Goal: Information Seeking & Learning: Learn about a topic

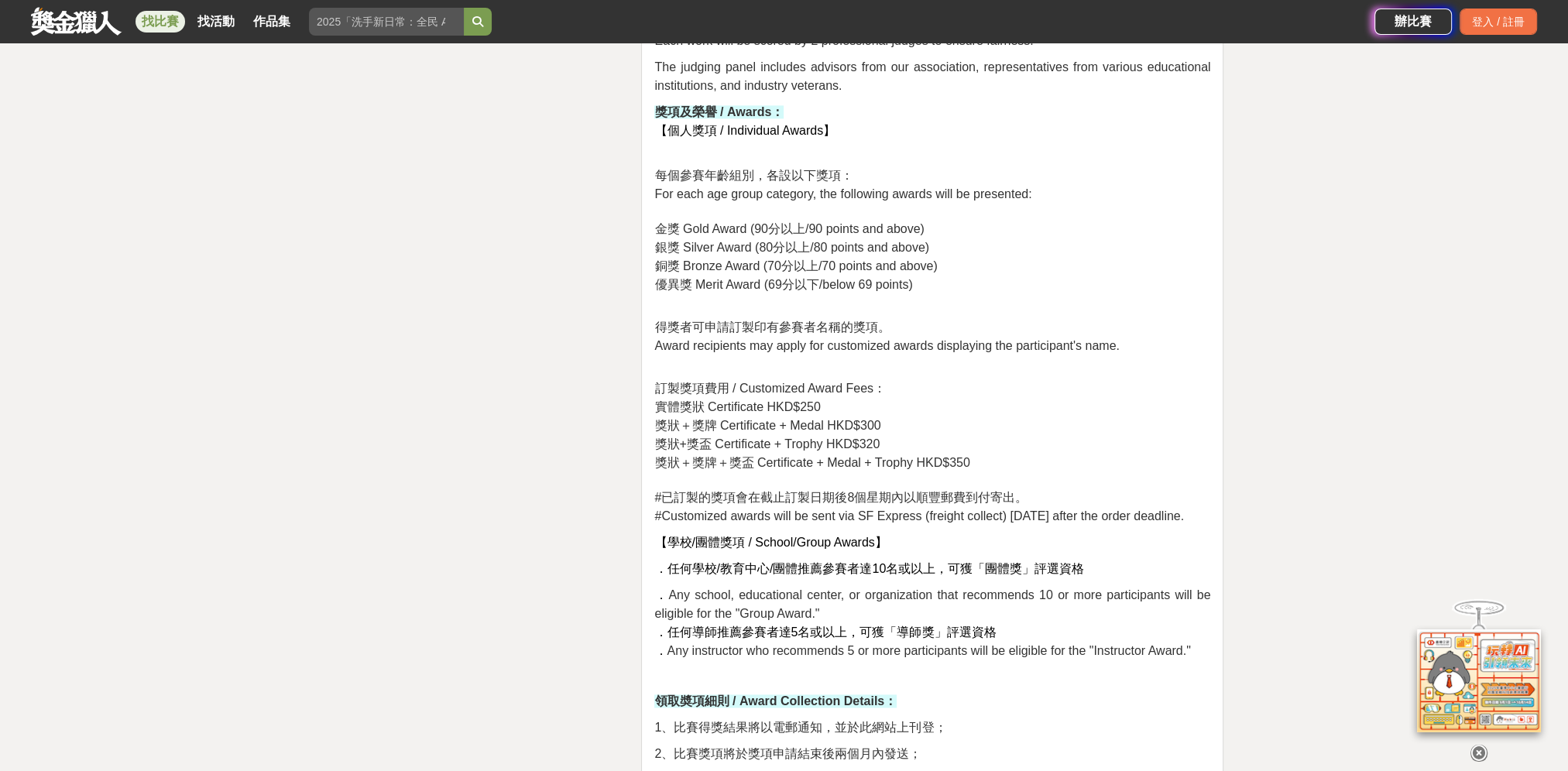
scroll to position [2633, 0]
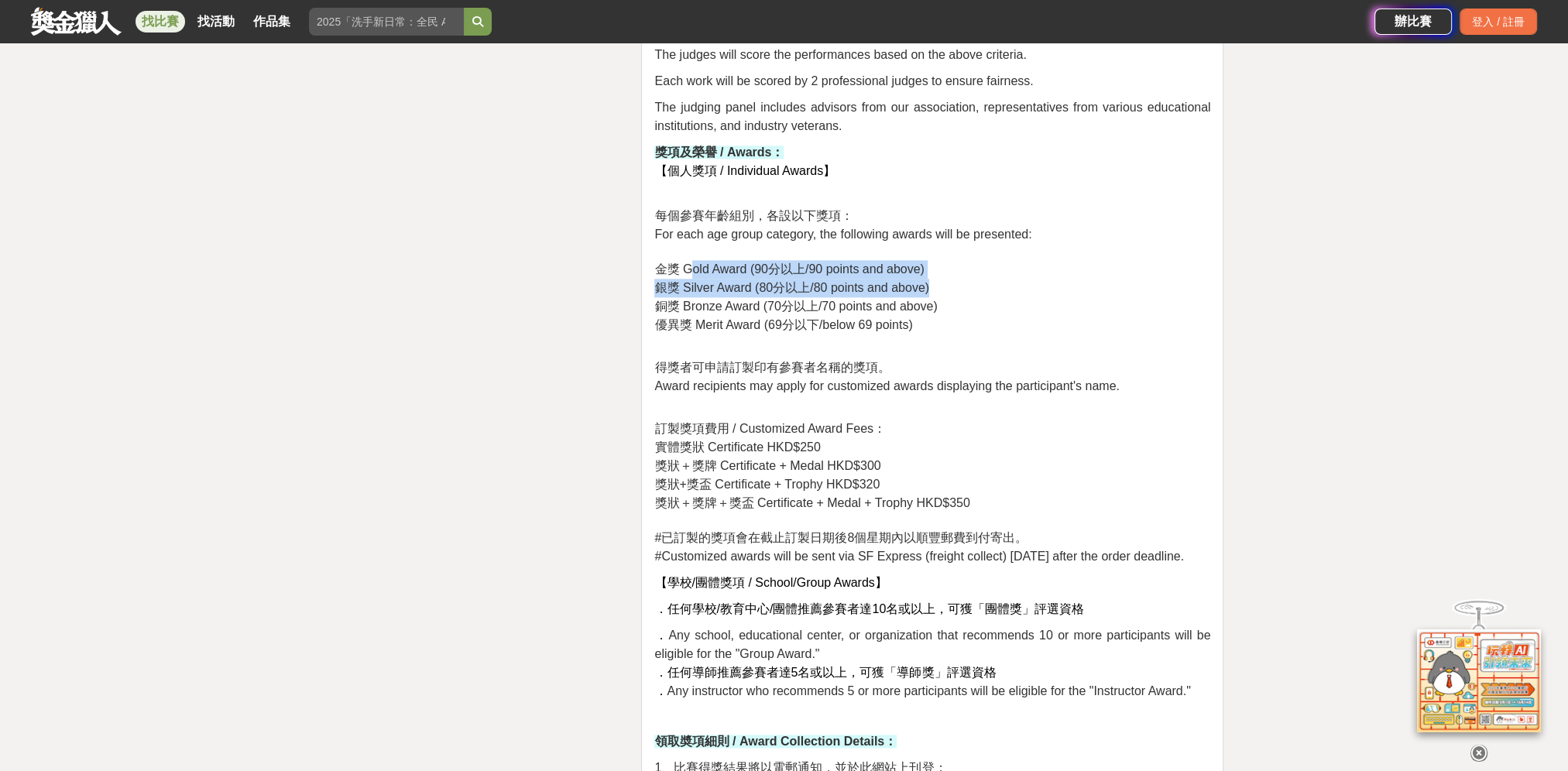
drag, startPoint x: 690, startPoint y: 261, endPoint x: 931, endPoint y: 284, distance: 242.1
click at [931, 284] on p "每個參賽年齡組別，各設以下獎項： For each age group category, the following awards will be pres…" at bounding box center [932, 270] width 556 height 128
drag, startPoint x: 931, startPoint y: 284, endPoint x: 947, endPoint y: 319, distance: 38.5
click at [947, 319] on p "每個參賽年齡組別，各設以下獎項： For each age group category, the following awards will be pres…" at bounding box center [932, 270] width 556 height 128
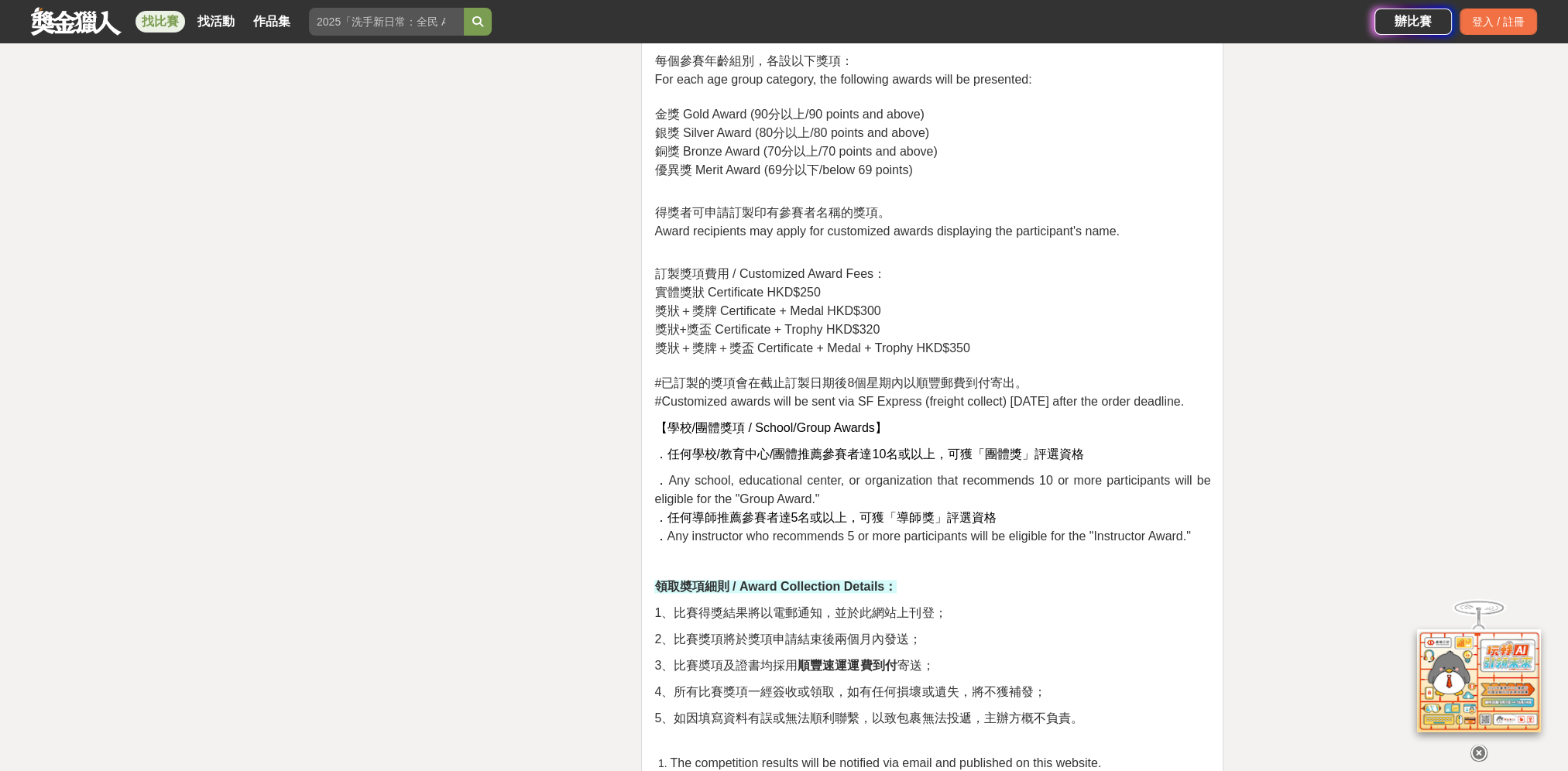
scroll to position [2865, 0]
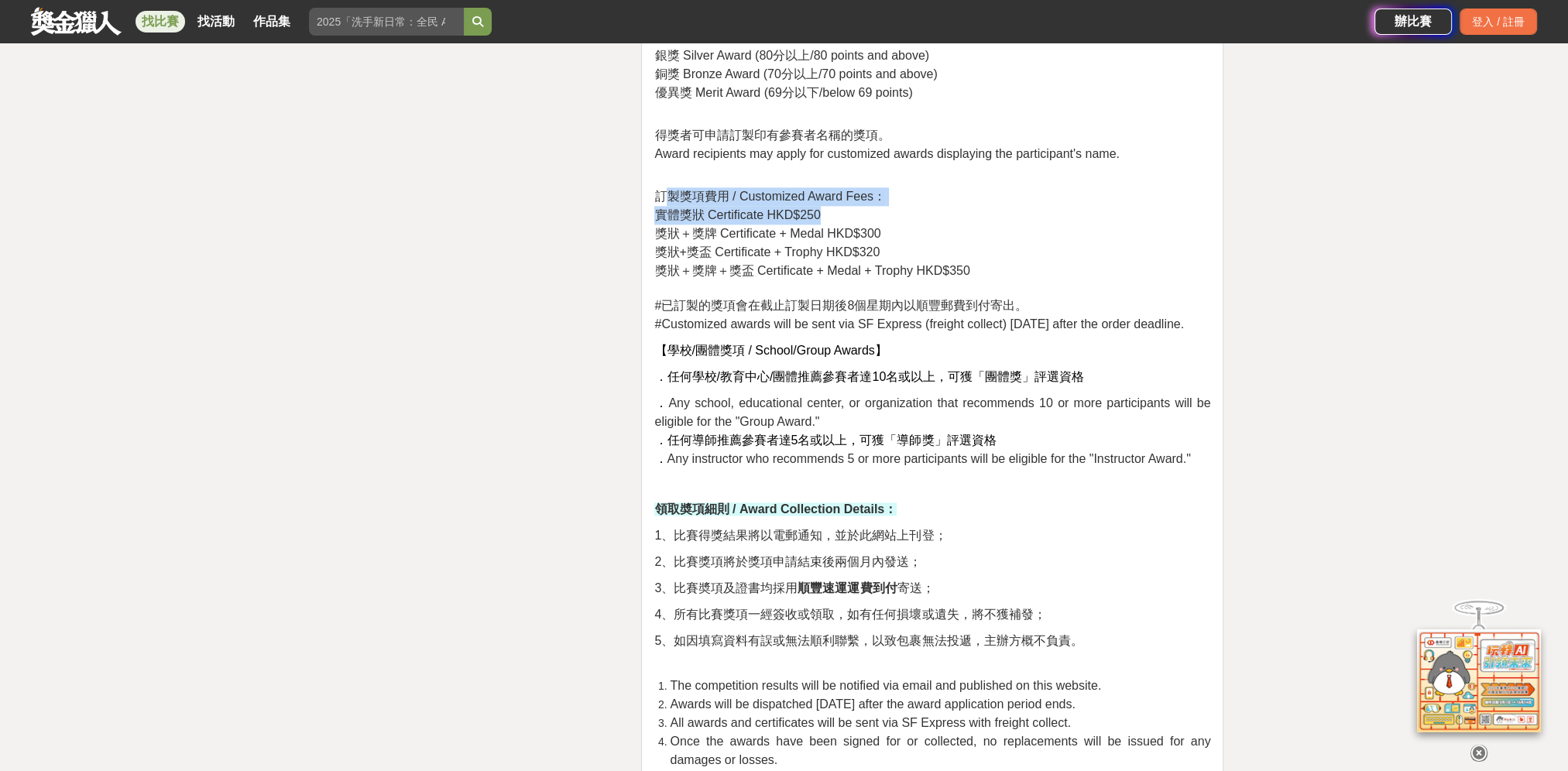
drag, startPoint x: 663, startPoint y: 197, endPoint x: 925, endPoint y: 212, distance: 262.4
click at [925, 212] on p "訂製獎項費用 / Customized Award Fees： 實體獎狀 Certificate HKD$250 獎狀＋獎牌 Certificate + Me…" at bounding box center [932, 252] width 556 height 163
drag, startPoint x: 925, startPoint y: 212, endPoint x: 927, endPoint y: 231, distance: 19.1
click at [927, 231] on p "訂製獎項費用 / Customized Award Fees： 實體獎狀 Certificate HKD$250 獎狀＋獎牌 Certificate + Me…" at bounding box center [932, 252] width 556 height 163
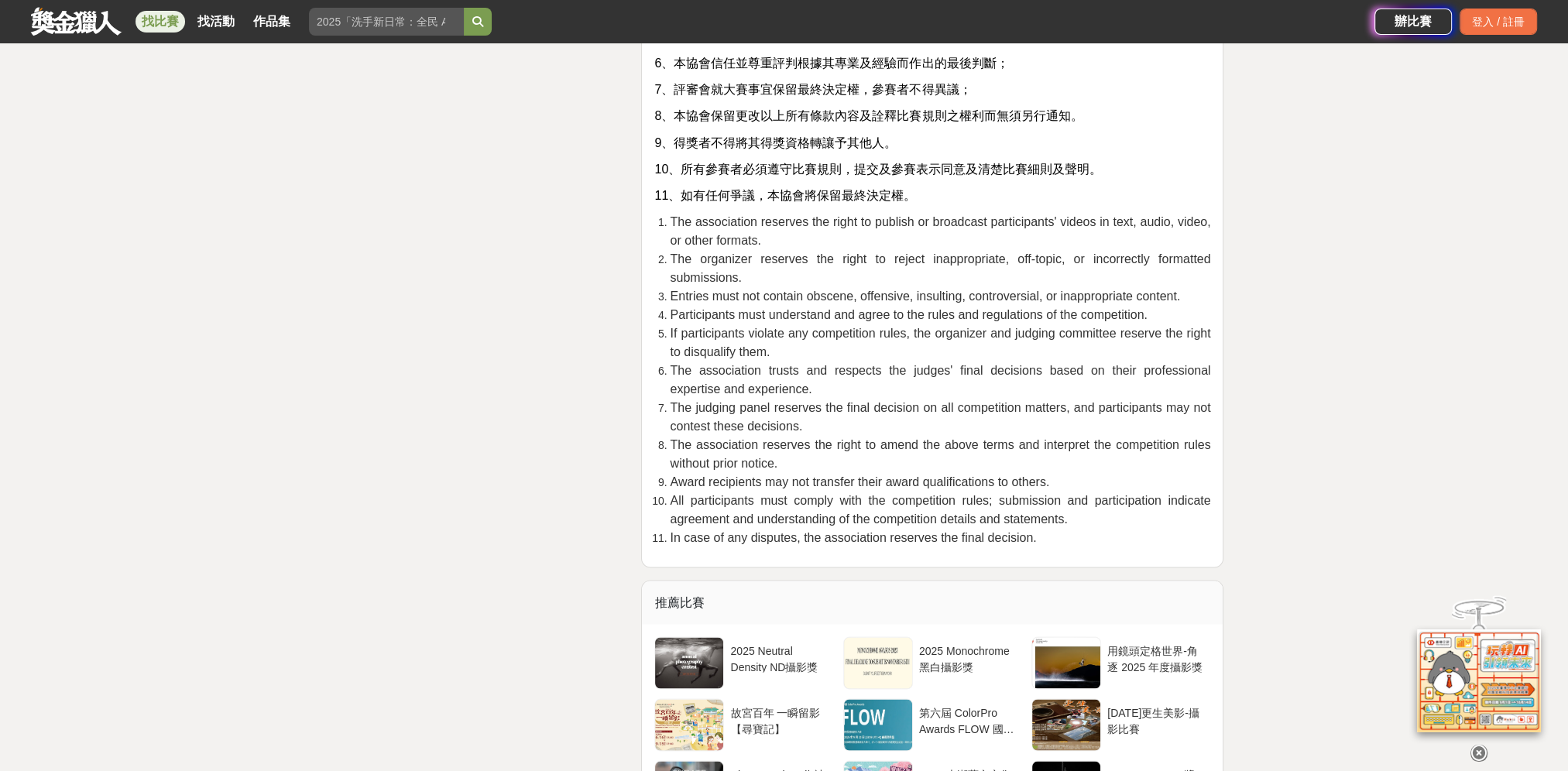
scroll to position [3164, 0]
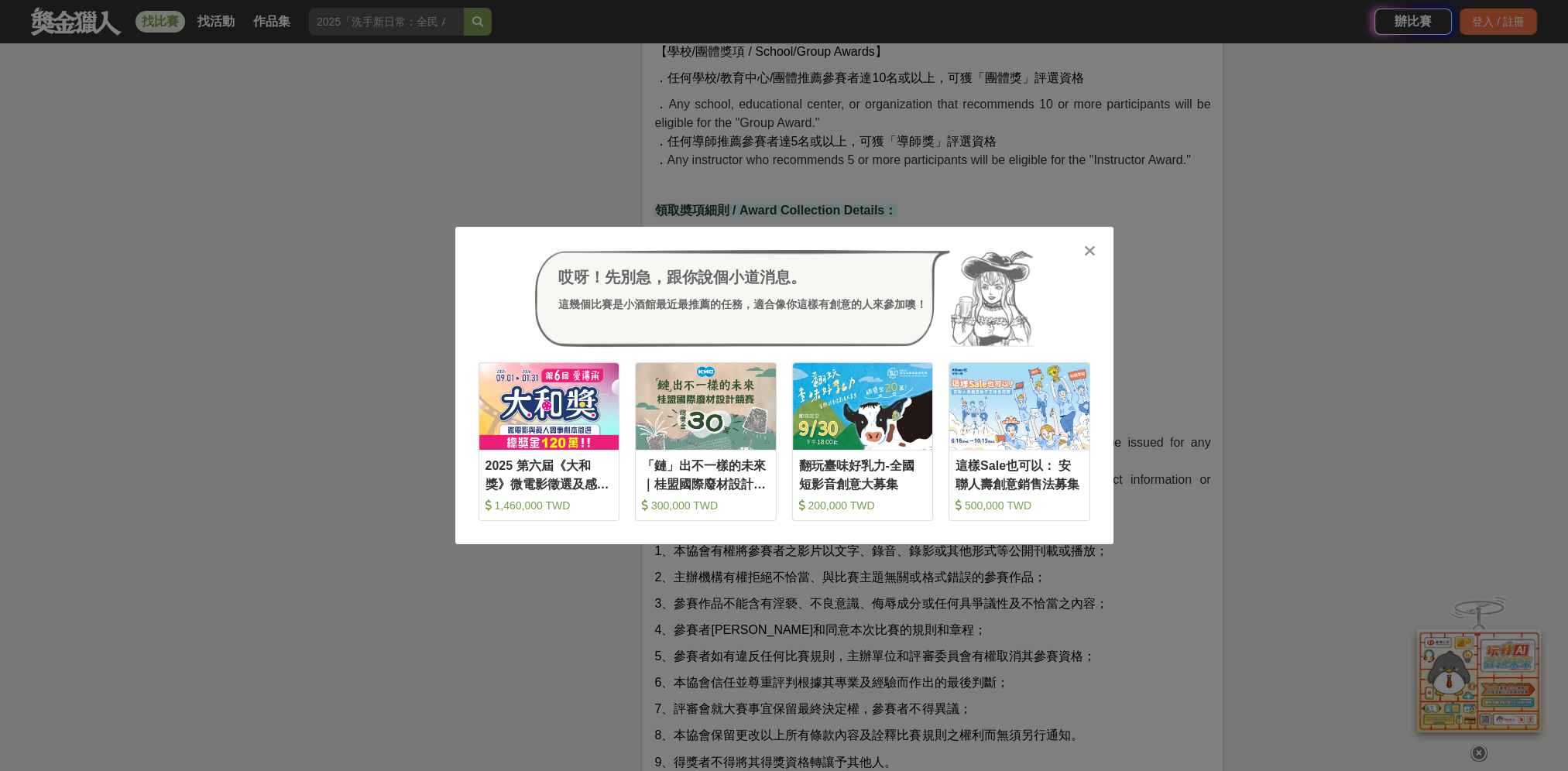
click at [1093, 247] on icon at bounding box center [1090, 251] width 12 height 15
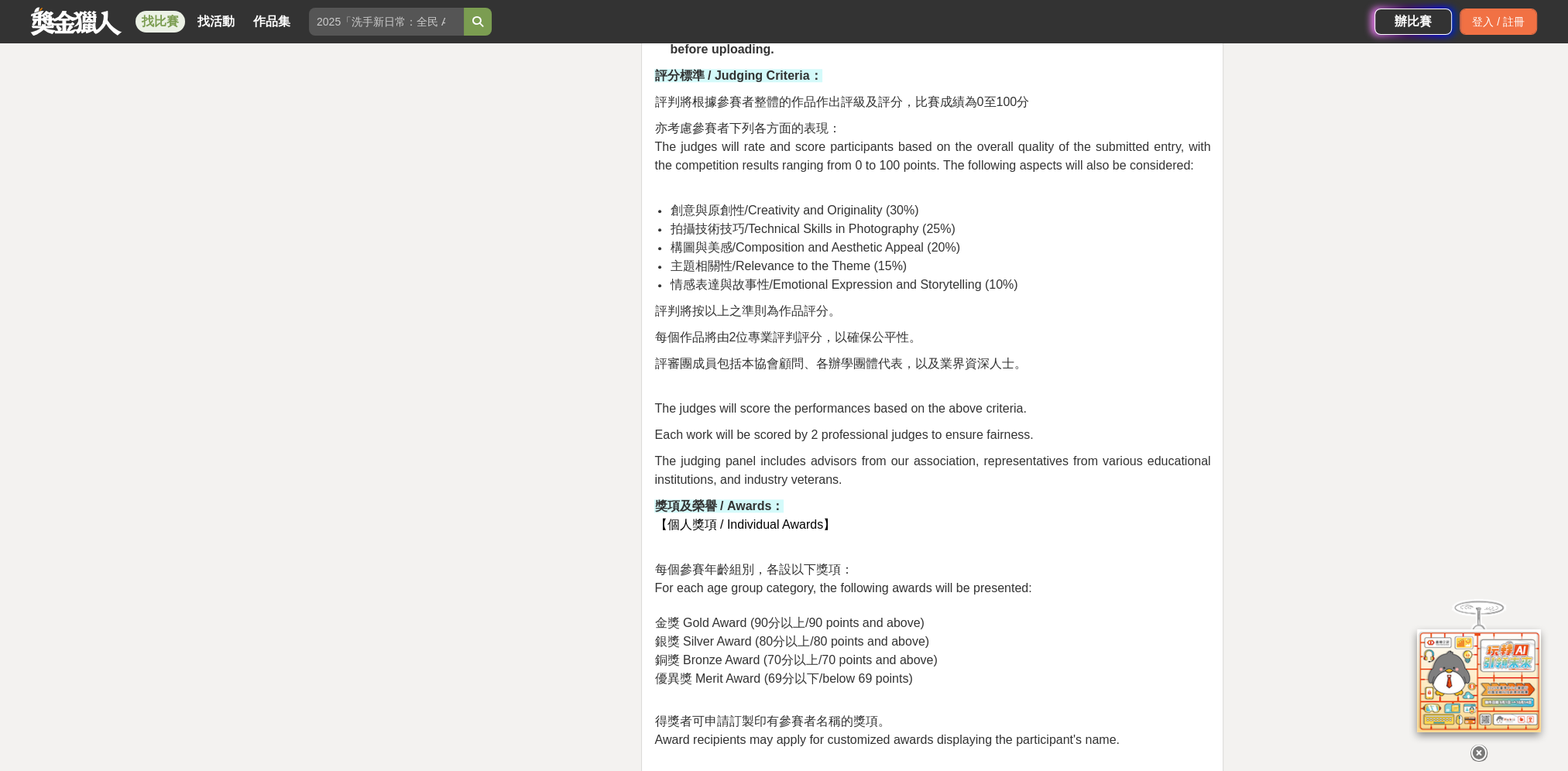
scroll to position [2390, 0]
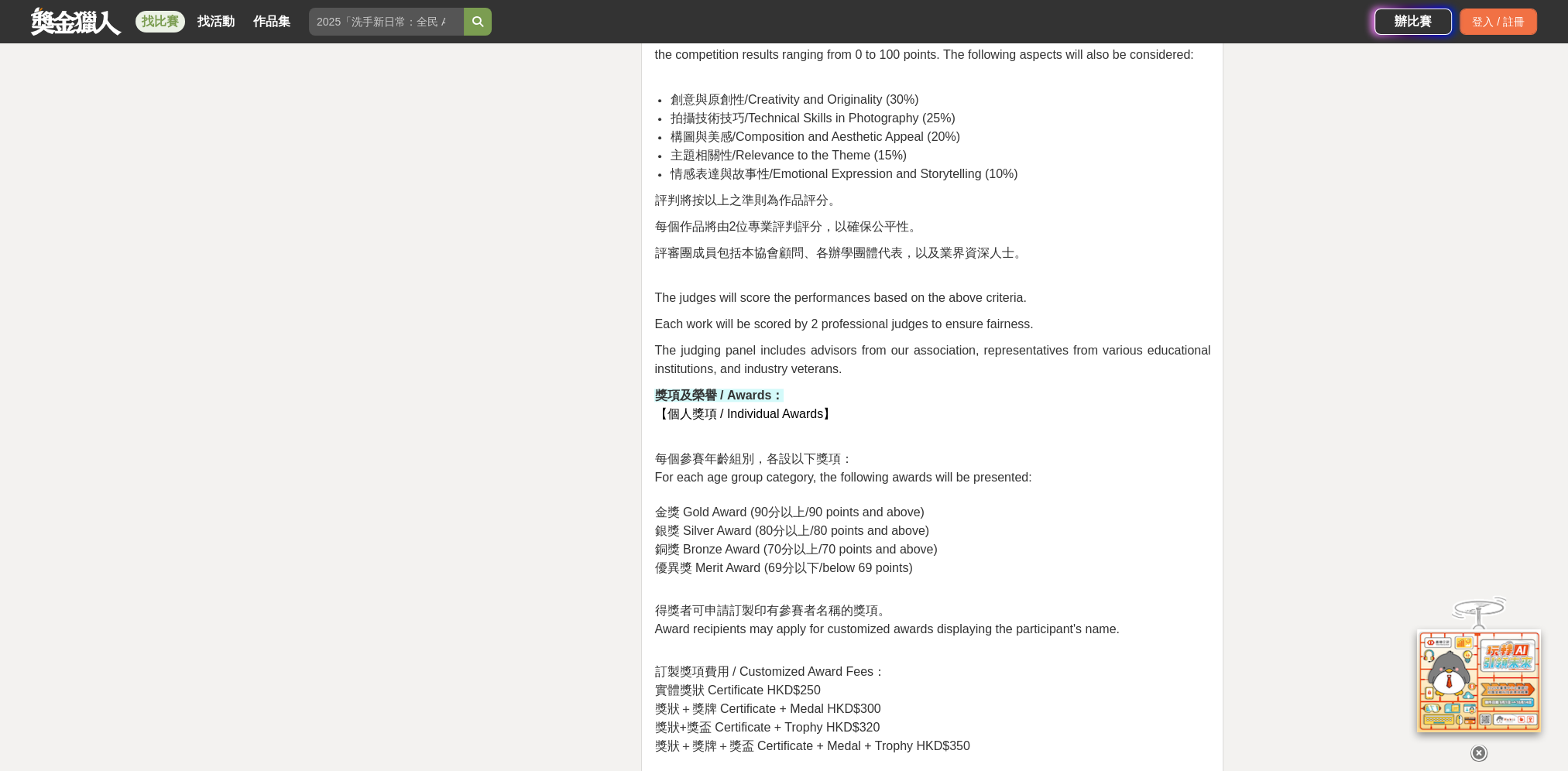
click at [995, 499] on p "每個參賽年齡組別，各設以下獎項： For each age group category, the following awards will be pres…" at bounding box center [932, 513] width 556 height 128
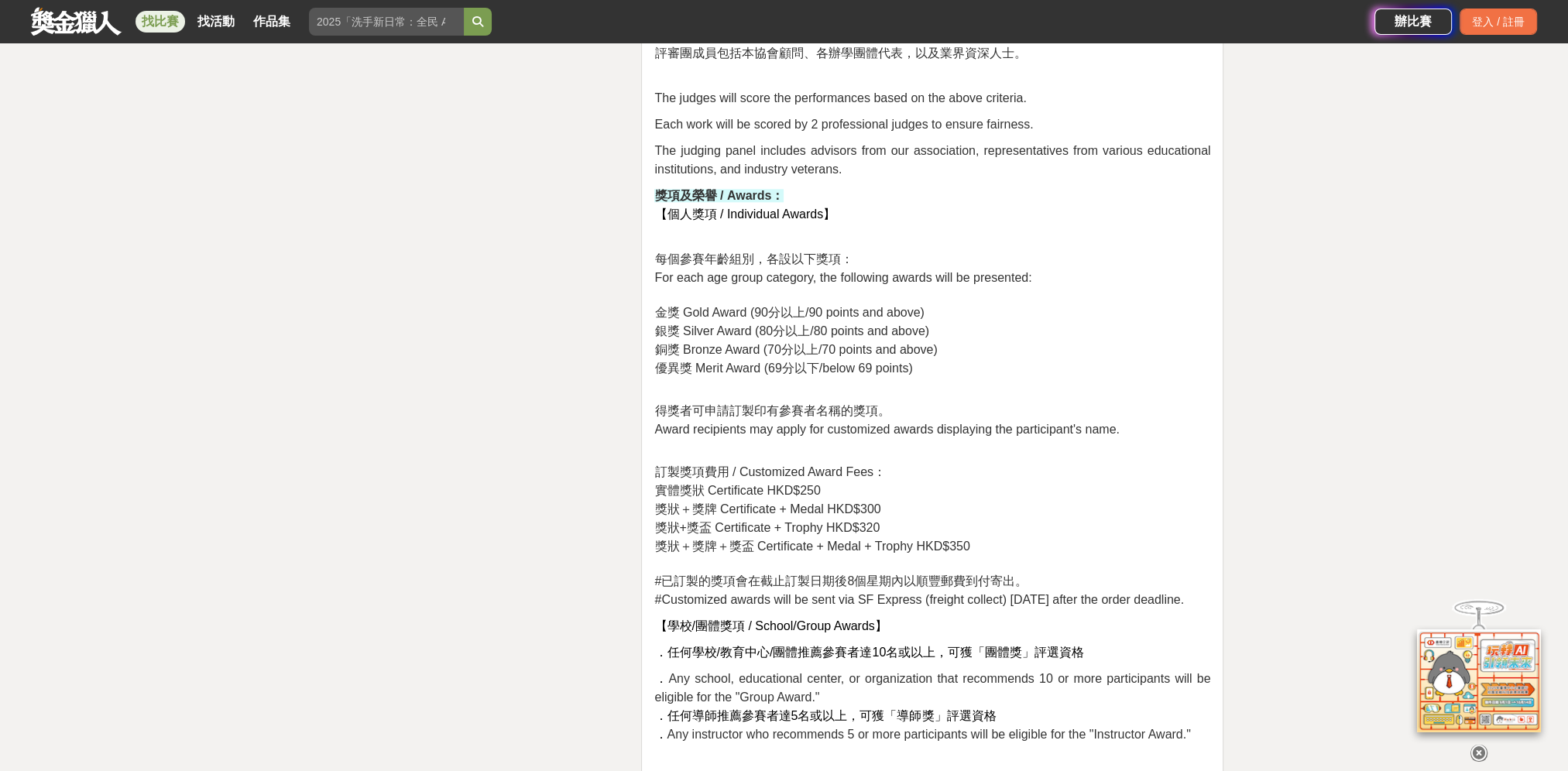
scroll to position [2622, 0]
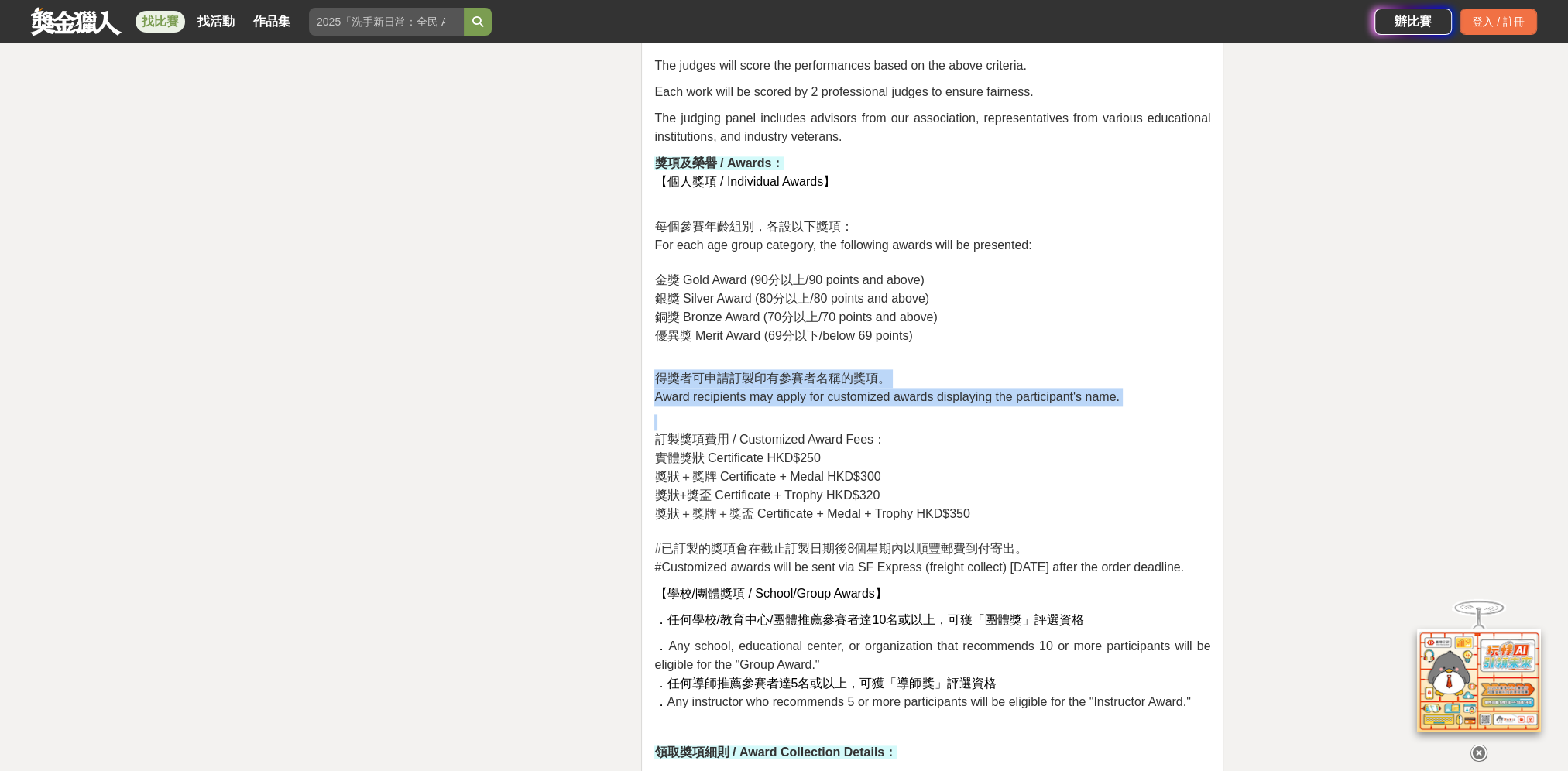
drag, startPoint x: 644, startPoint y: 374, endPoint x: 993, endPoint y: 424, distance: 352.6
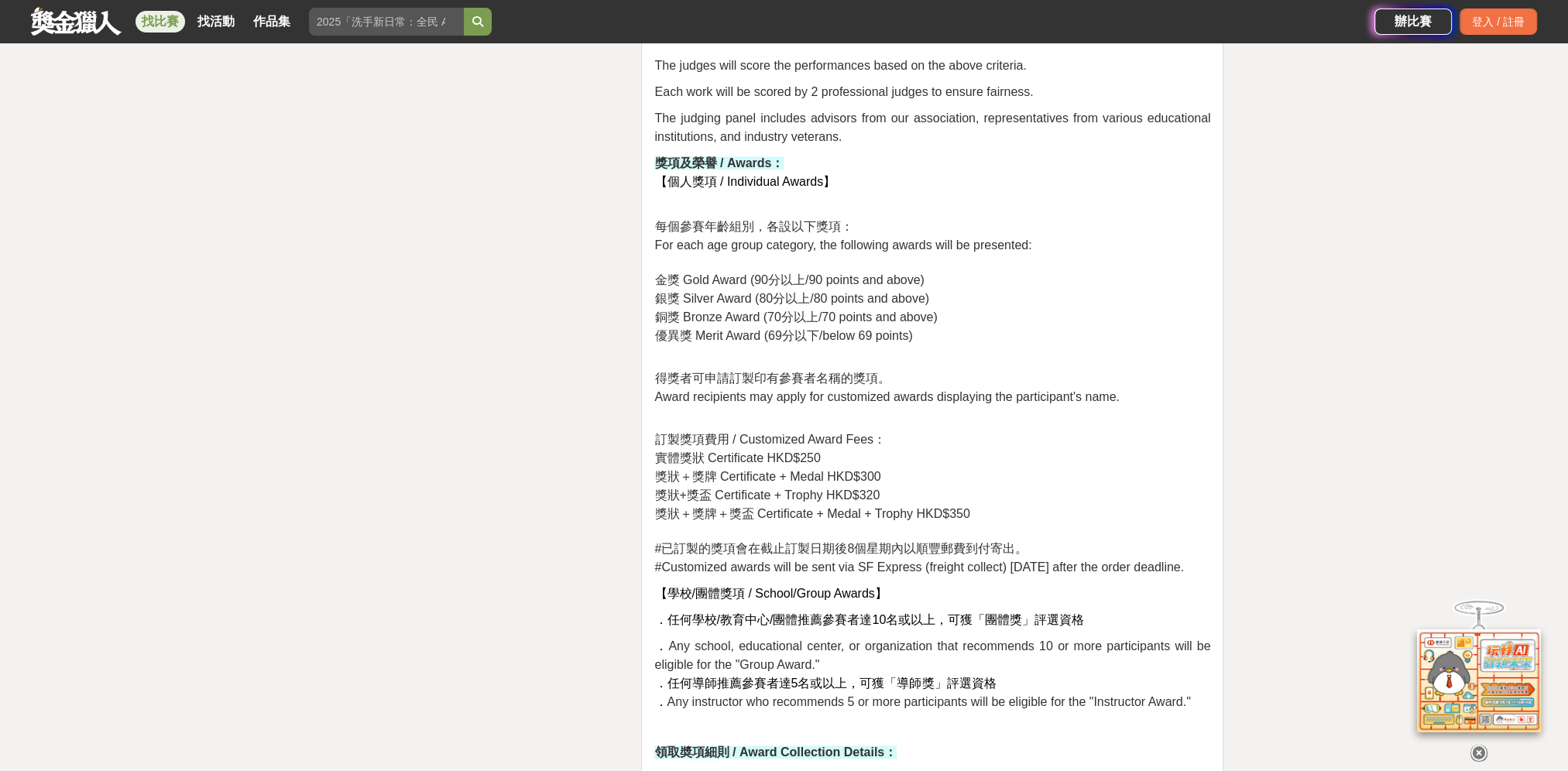
drag, startPoint x: 993, startPoint y: 424, endPoint x: 1012, endPoint y: 471, distance: 50.7
click at [1012, 471] on p "訂製獎項費用 / Customized Award Fees： 實體獎狀 Certificate HKD$250 獎狀＋獎牌 Certificate + Me…" at bounding box center [932, 496] width 556 height 163
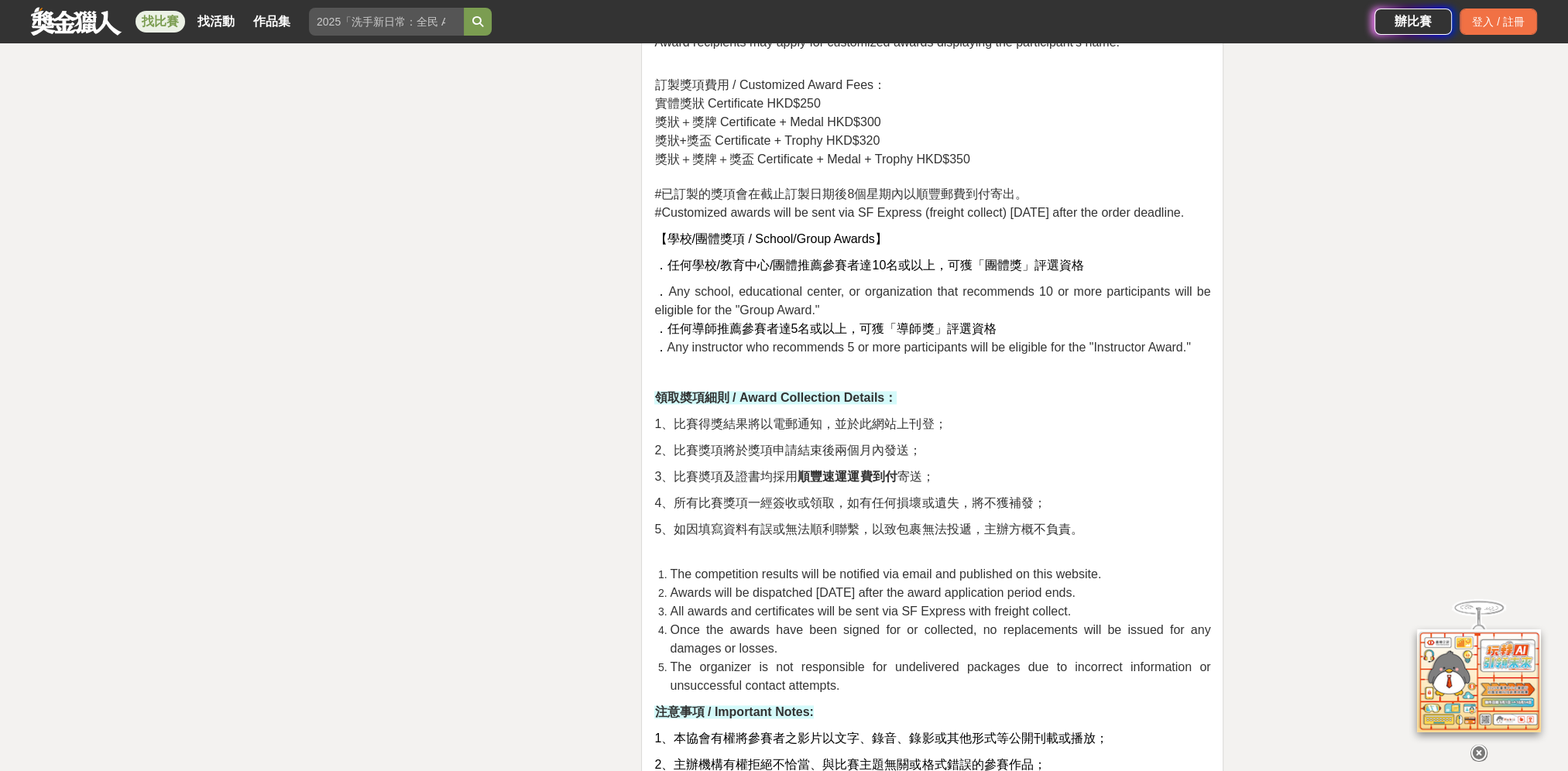
scroll to position [3009, 0]
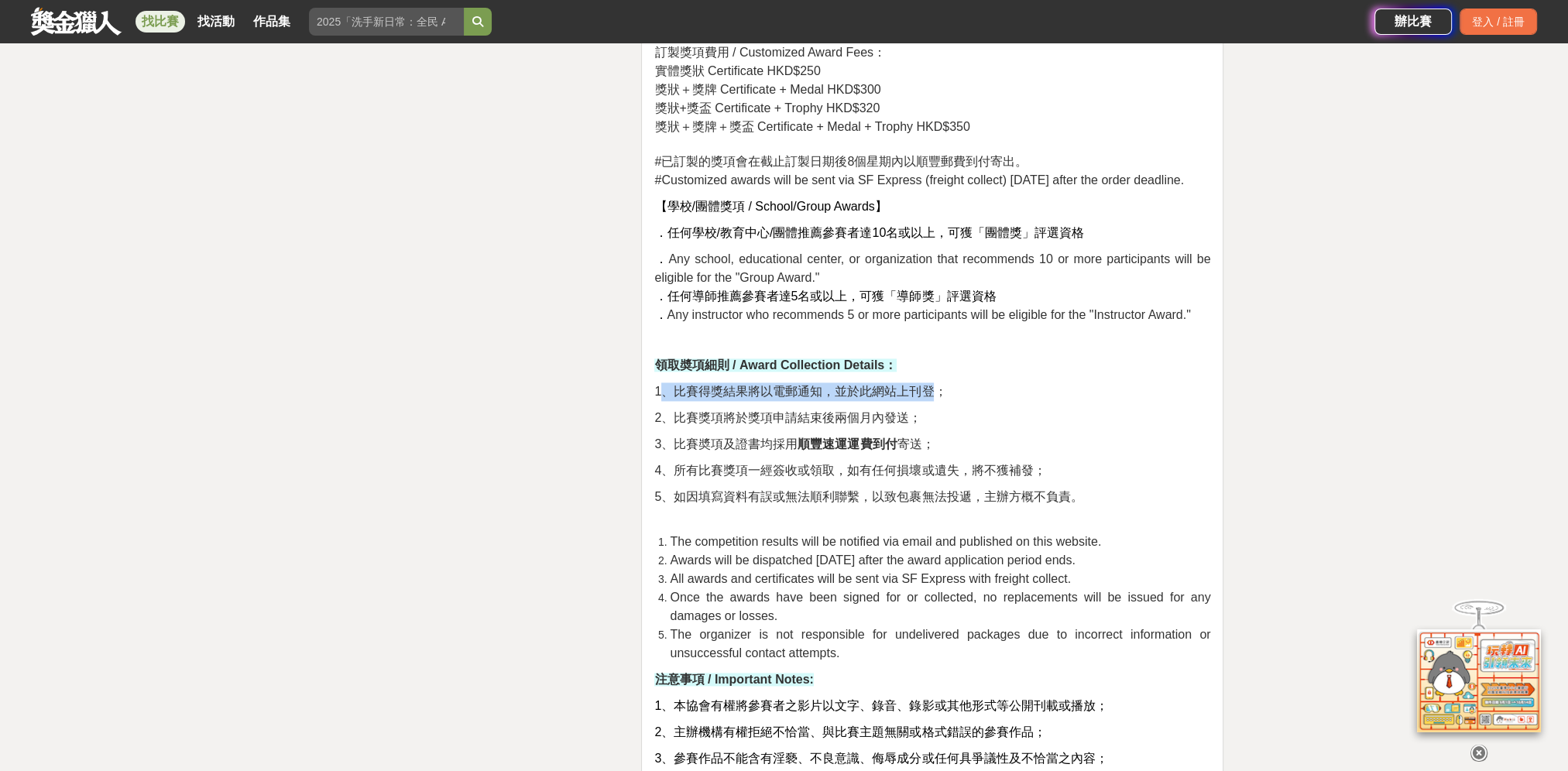
drag, startPoint x: 667, startPoint y: 401, endPoint x: 932, endPoint y: 405, distance: 265.0
click at [932, 398] on span "1、比賽得獎結果將以電郵通知，並於此網站上刊登；" at bounding box center [800, 392] width 292 height 14
drag, startPoint x: 932, startPoint y: 405, endPoint x: 957, endPoint y: 417, distance: 27.7
click at [957, 401] on p "1、比賽得獎結果將以電郵通知，並於此網站上刊登；" at bounding box center [932, 392] width 556 height 19
drag, startPoint x: 678, startPoint y: 432, endPoint x: 947, endPoint y: 432, distance: 269.0
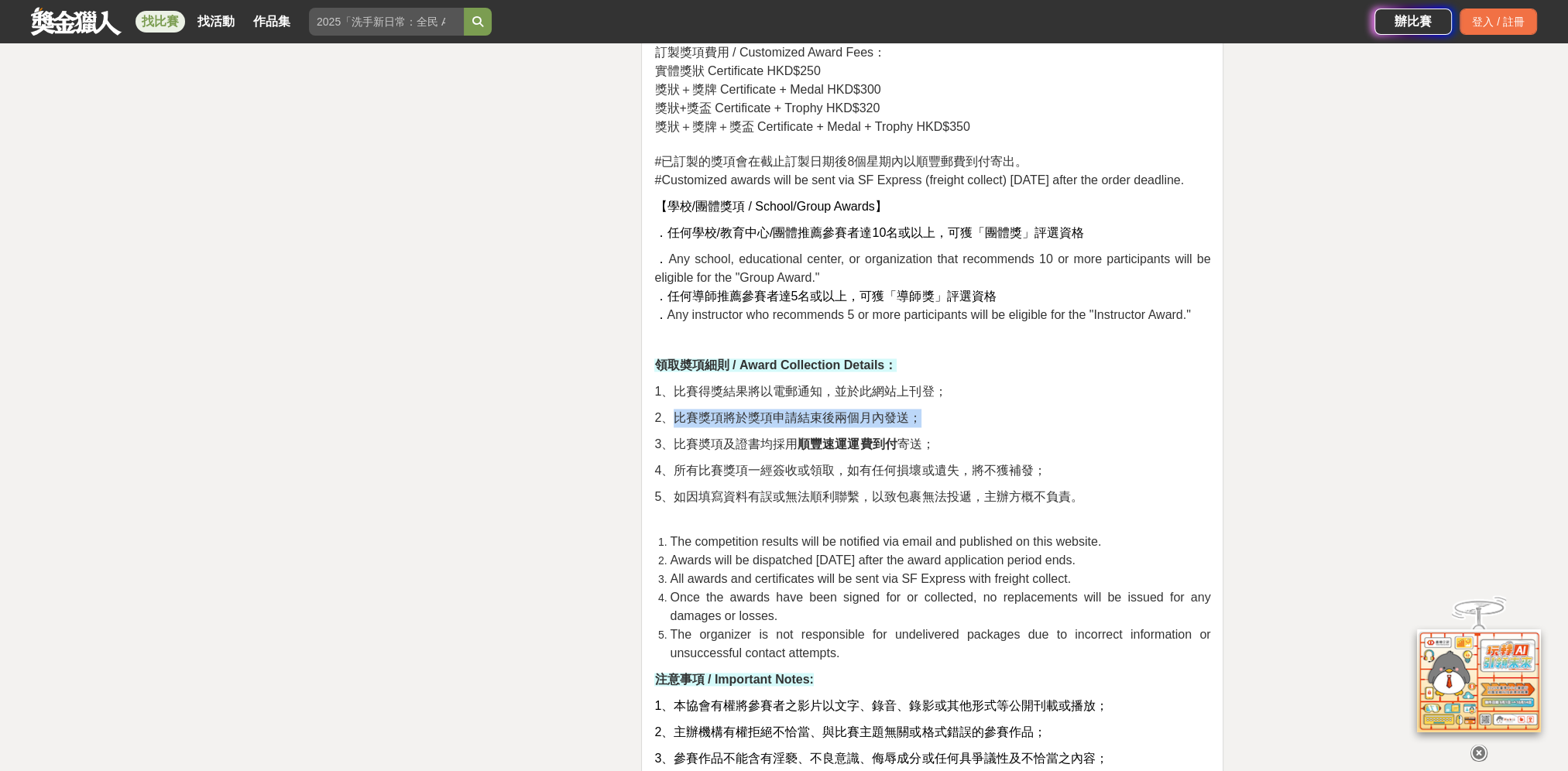
click at [947, 427] on p "2、比賽獎項將於獎項申請結束後兩個月內發送；" at bounding box center [932, 418] width 556 height 19
drag, startPoint x: 947, startPoint y: 432, endPoint x: 947, endPoint y: 443, distance: 11.0
click at [951, 427] on p "2、比賽獎項將於獎項申請結束後兩個月內發送；" at bounding box center [932, 418] width 556 height 19
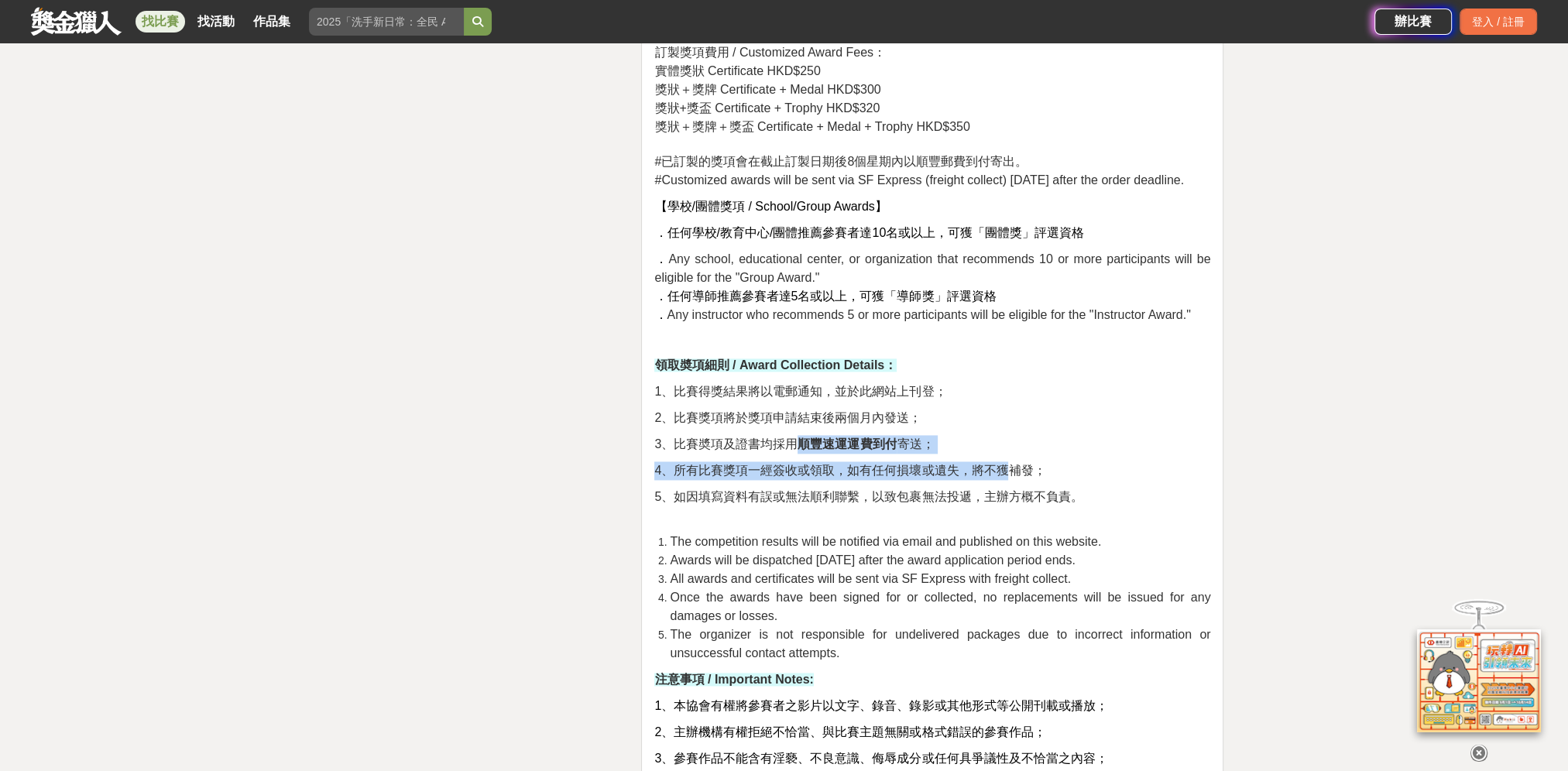
drag, startPoint x: 795, startPoint y: 459, endPoint x: 1012, endPoint y: 474, distance: 217.5
drag, startPoint x: 1012, startPoint y: 474, endPoint x: 1030, endPoint y: 485, distance: 21.1
click at [1030, 477] on span "4、所有比賽獎項一經簽收或領取，如有任何損壞或遺失，將不獲補發；" at bounding box center [849, 470] width 391 height 14
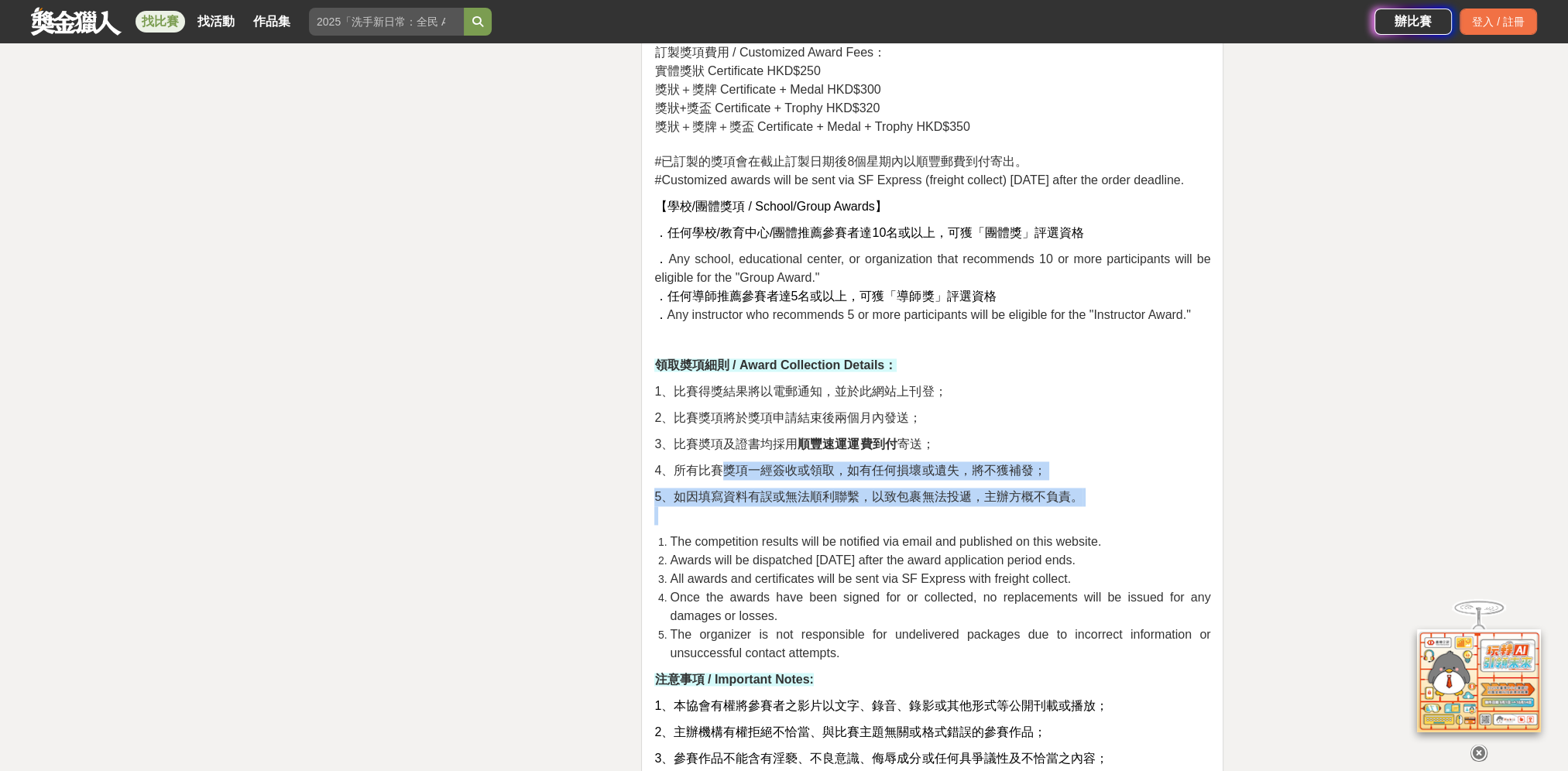
drag, startPoint x: 724, startPoint y: 493, endPoint x: 1083, endPoint y: 527, distance: 360.6
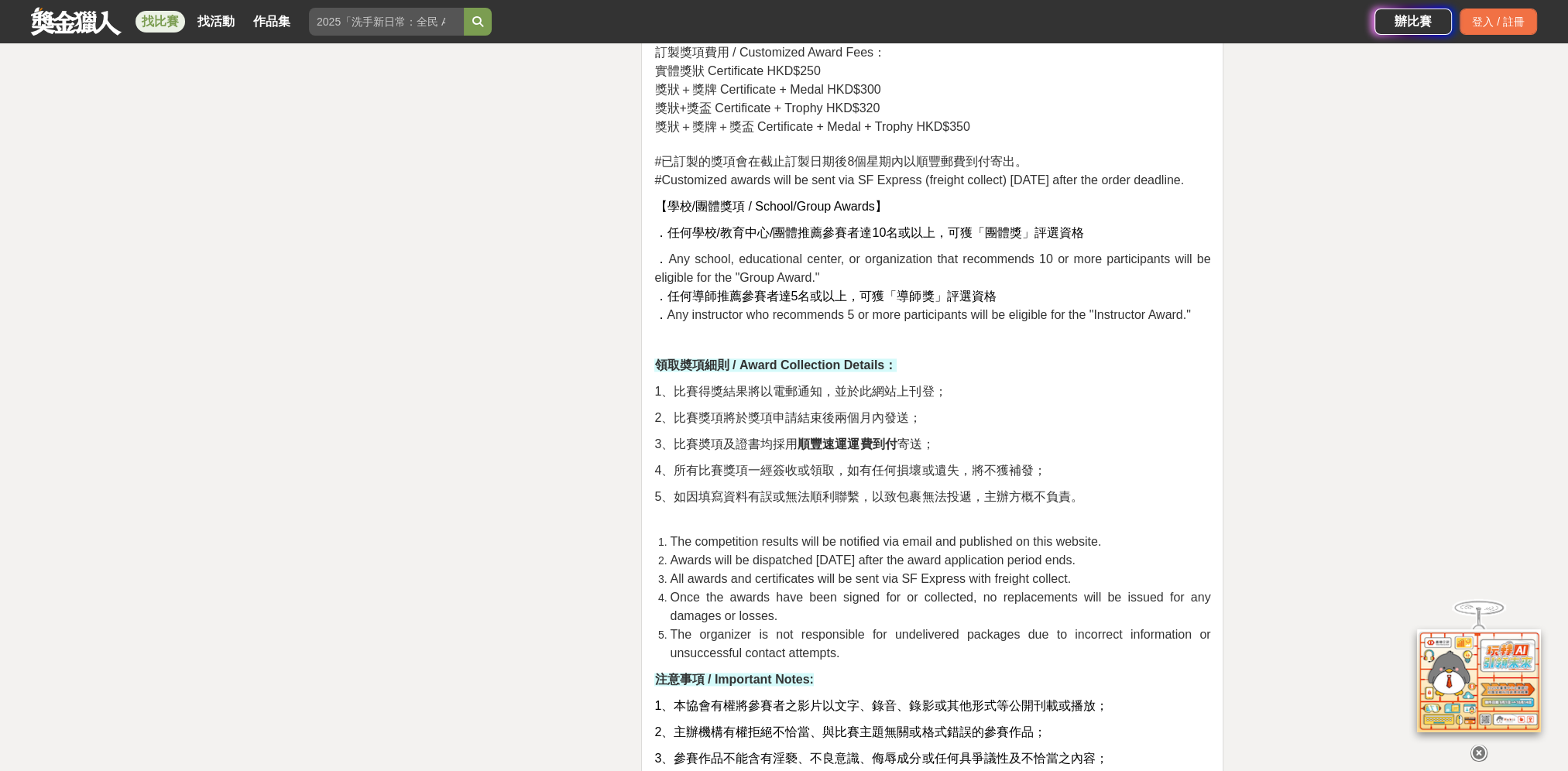
drag, startPoint x: 1083, startPoint y: 527, endPoint x: 1104, endPoint y: 553, distance: 33.4
click at [1104, 551] on li "The competition results will be notified via email and published on this websit…" at bounding box center [940, 542] width 540 height 19
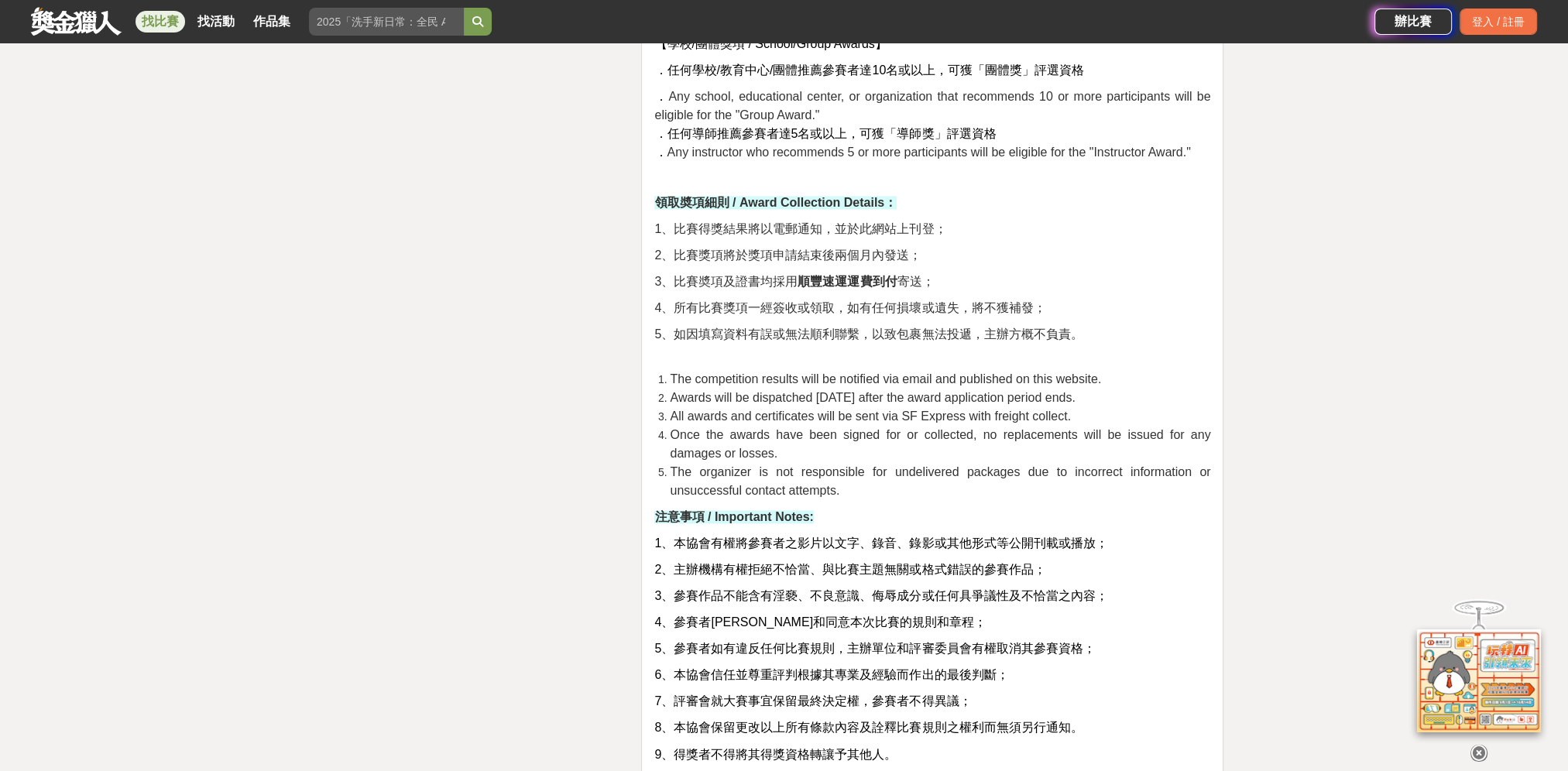
scroll to position [3473, 0]
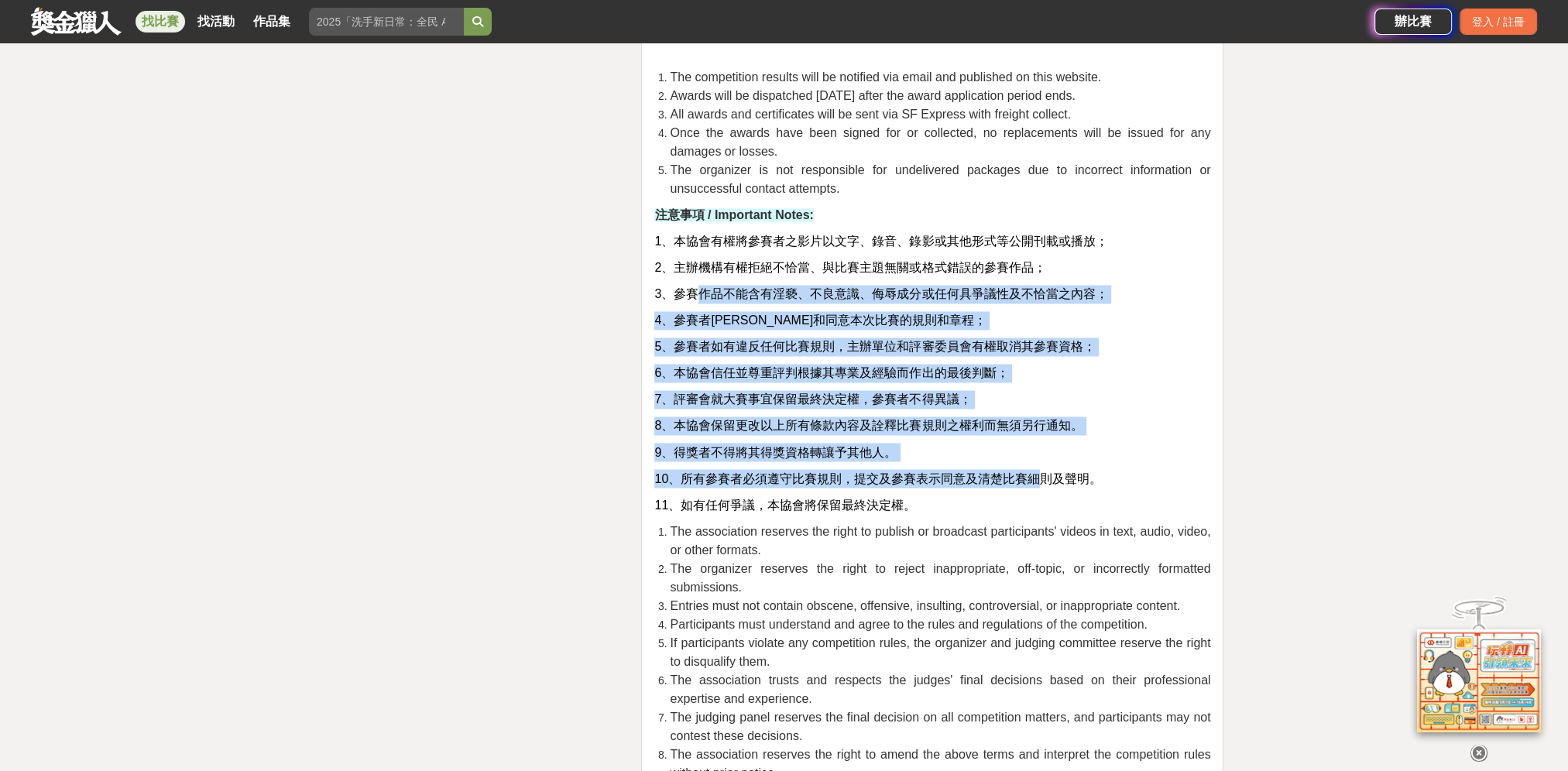
drag, startPoint x: 697, startPoint y: 312, endPoint x: 1043, endPoint y: 500, distance: 393.8
click at [1043, 485] on span "10、所有參賽者必須遵守比賽規則，提交及參賽表示同意及清楚比賽細則及聲明。" at bounding box center [878, 478] width 448 height 14
click at [972, 462] on p "9、得獎者不得將其得獎資格轉讓予其他人。" at bounding box center [932, 453] width 556 height 19
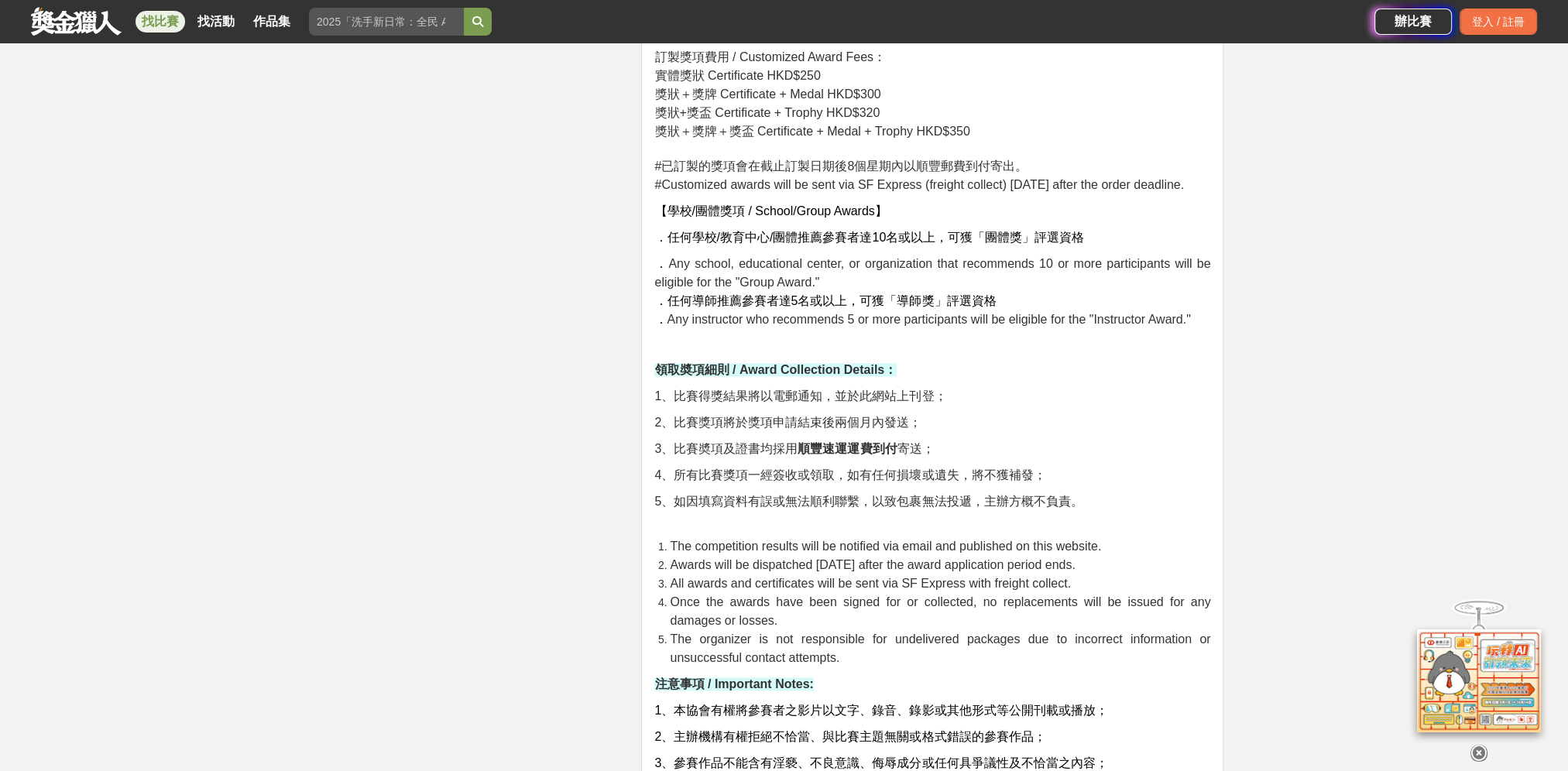
scroll to position [3020, 0]
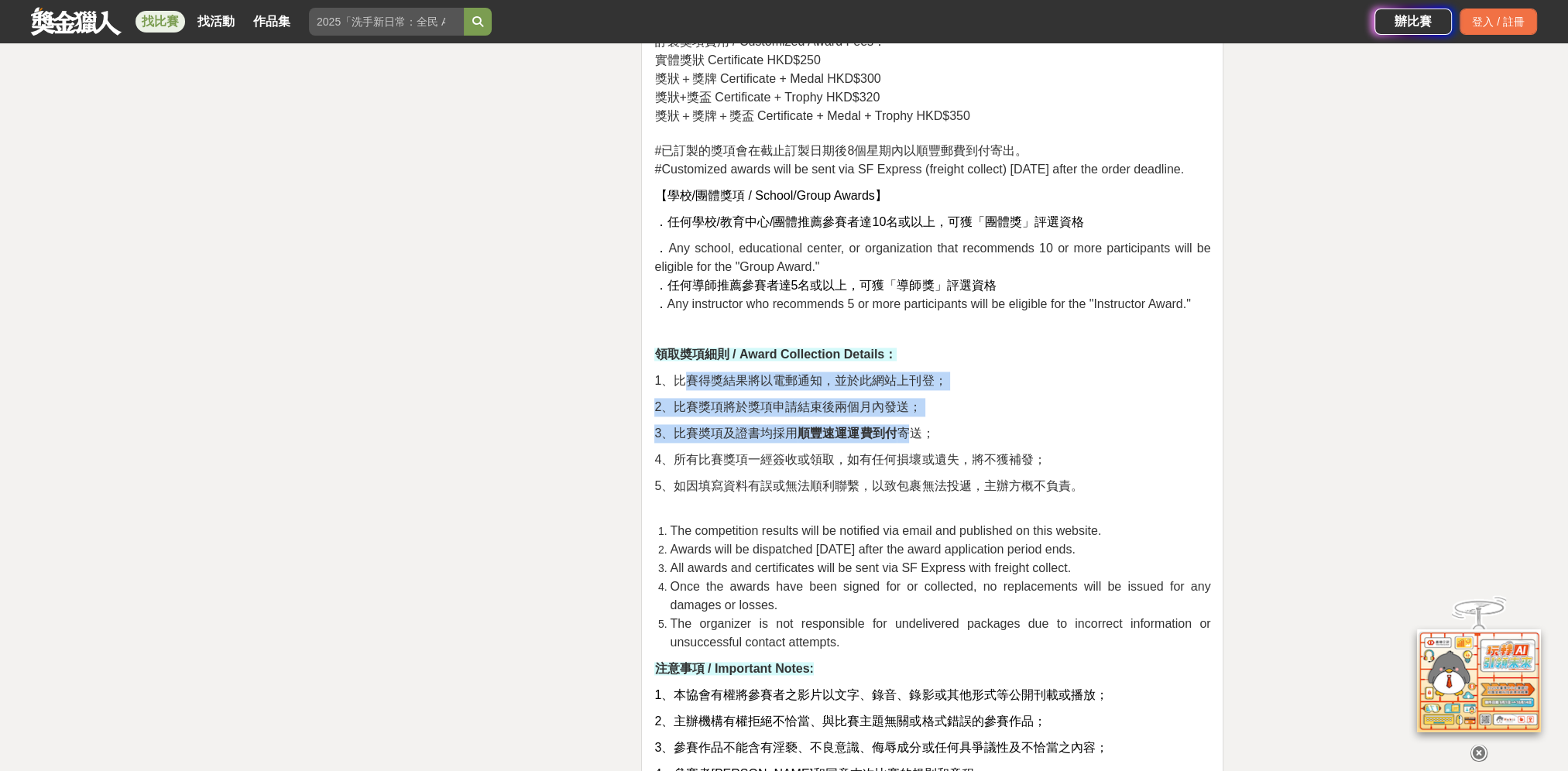
drag, startPoint x: 680, startPoint y: 396, endPoint x: 923, endPoint y: 438, distance: 246.6
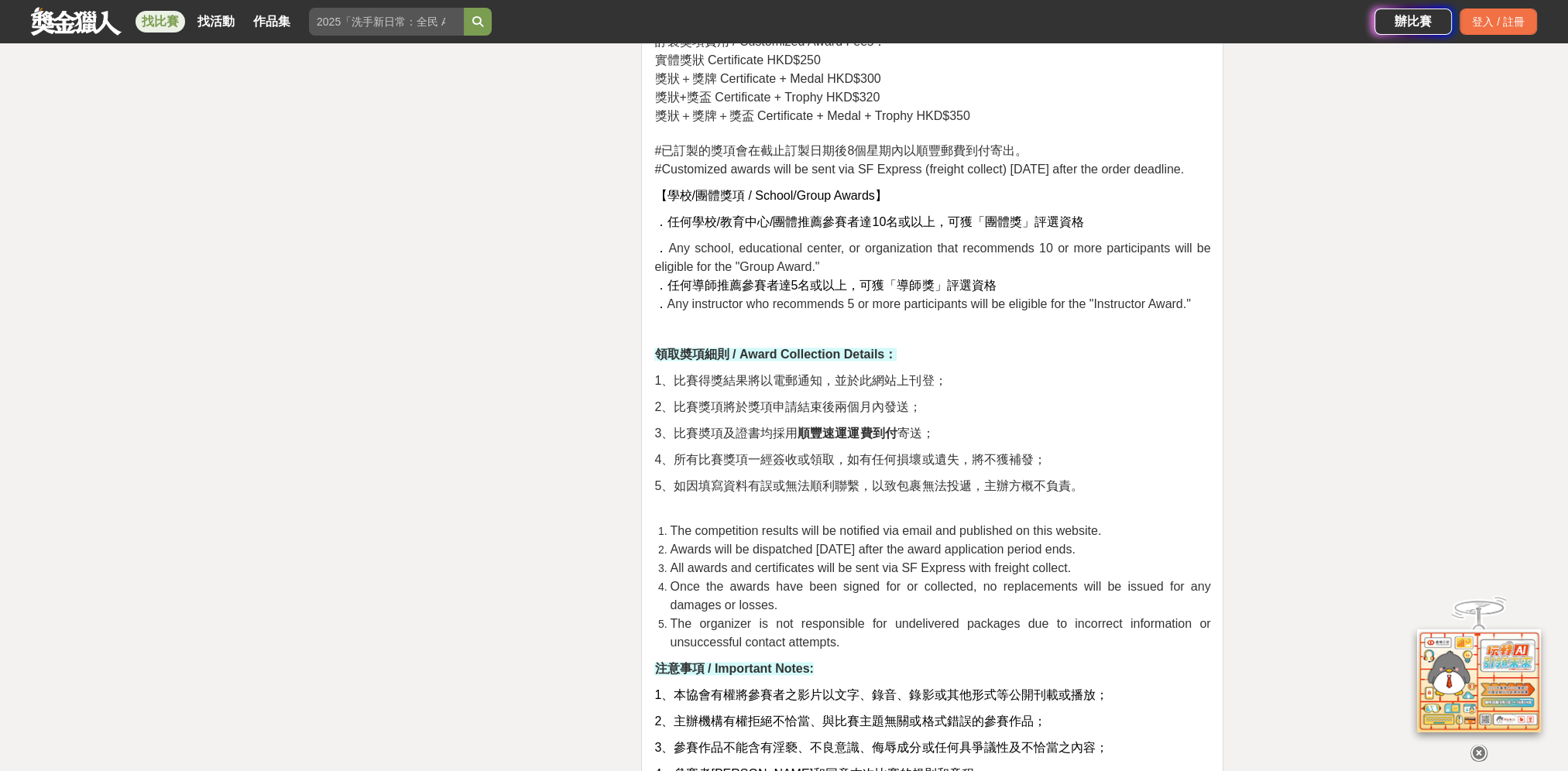
drag, startPoint x: 923, startPoint y: 438, endPoint x: 966, endPoint y: 475, distance: 56.7
click at [966, 466] on span "4、所有比賽獎項一經簽收或領取，如有任何損壞或遺失，將不獲補發；" at bounding box center [849, 459] width 391 height 14
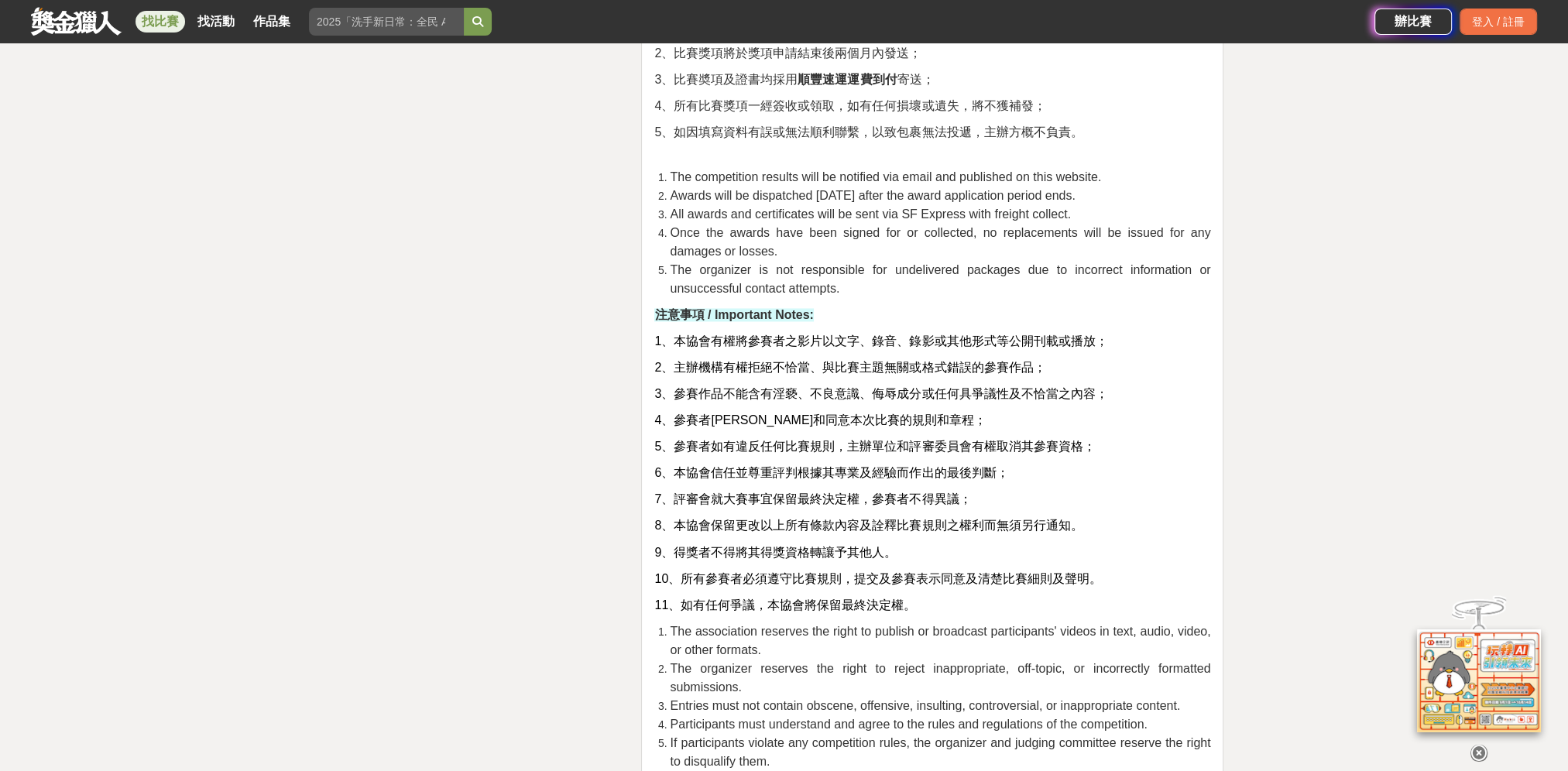
scroll to position [3484, 0]
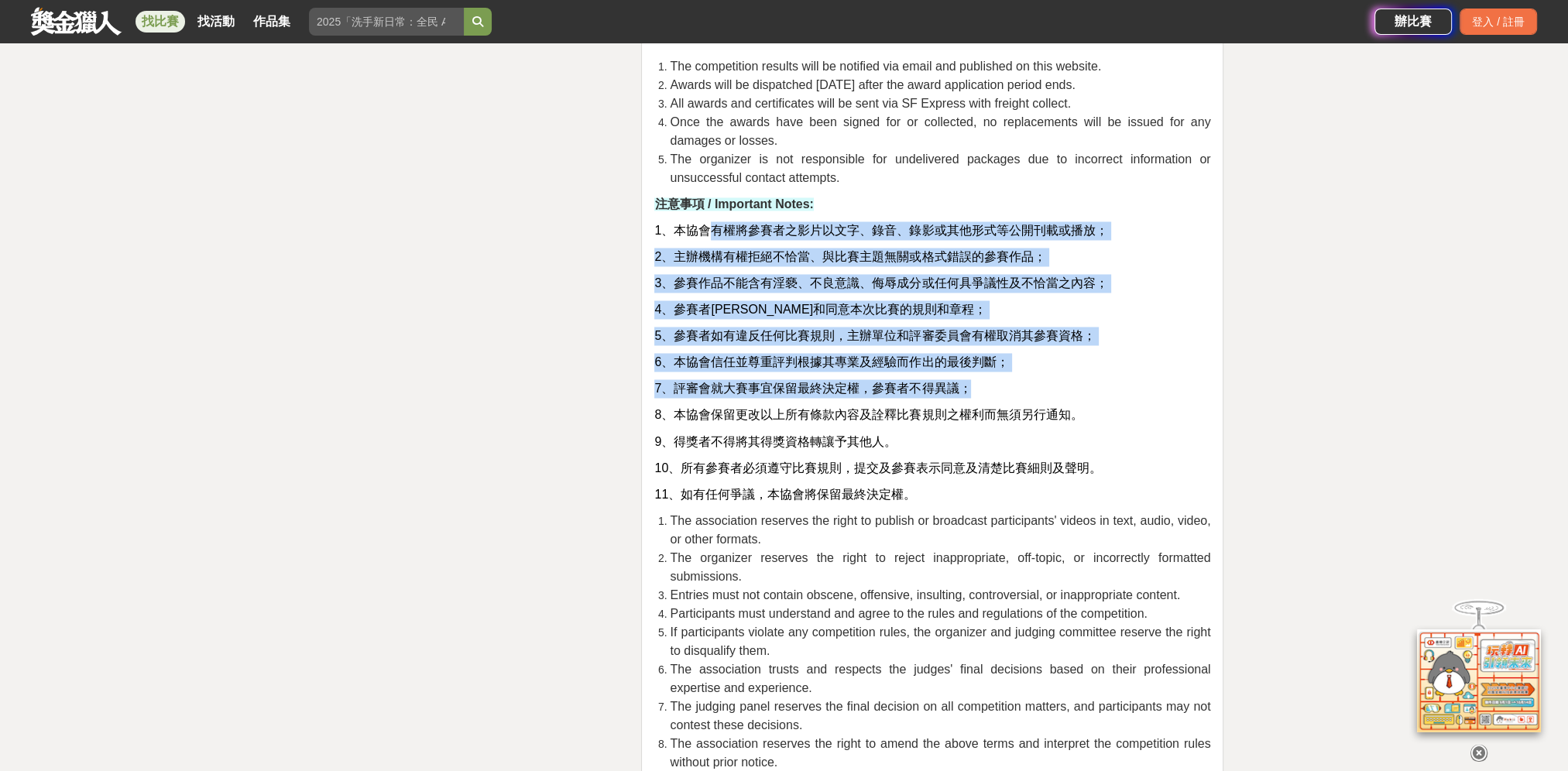
drag, startPoint x: 793, startPoint y: 242, endPoint x: 1065, endPoint y: 408, distance: 318.7
drag, startPoint x: 1065, startPoint y: 408, endPoint x: 1036, endPoint y: 408, distance: 29.0
click at [1036, 398] on p "7、評審會就大賽事宜保留最終決定權，參賽者不得異議；" at bounding box center [932, 388] width 556 height 19
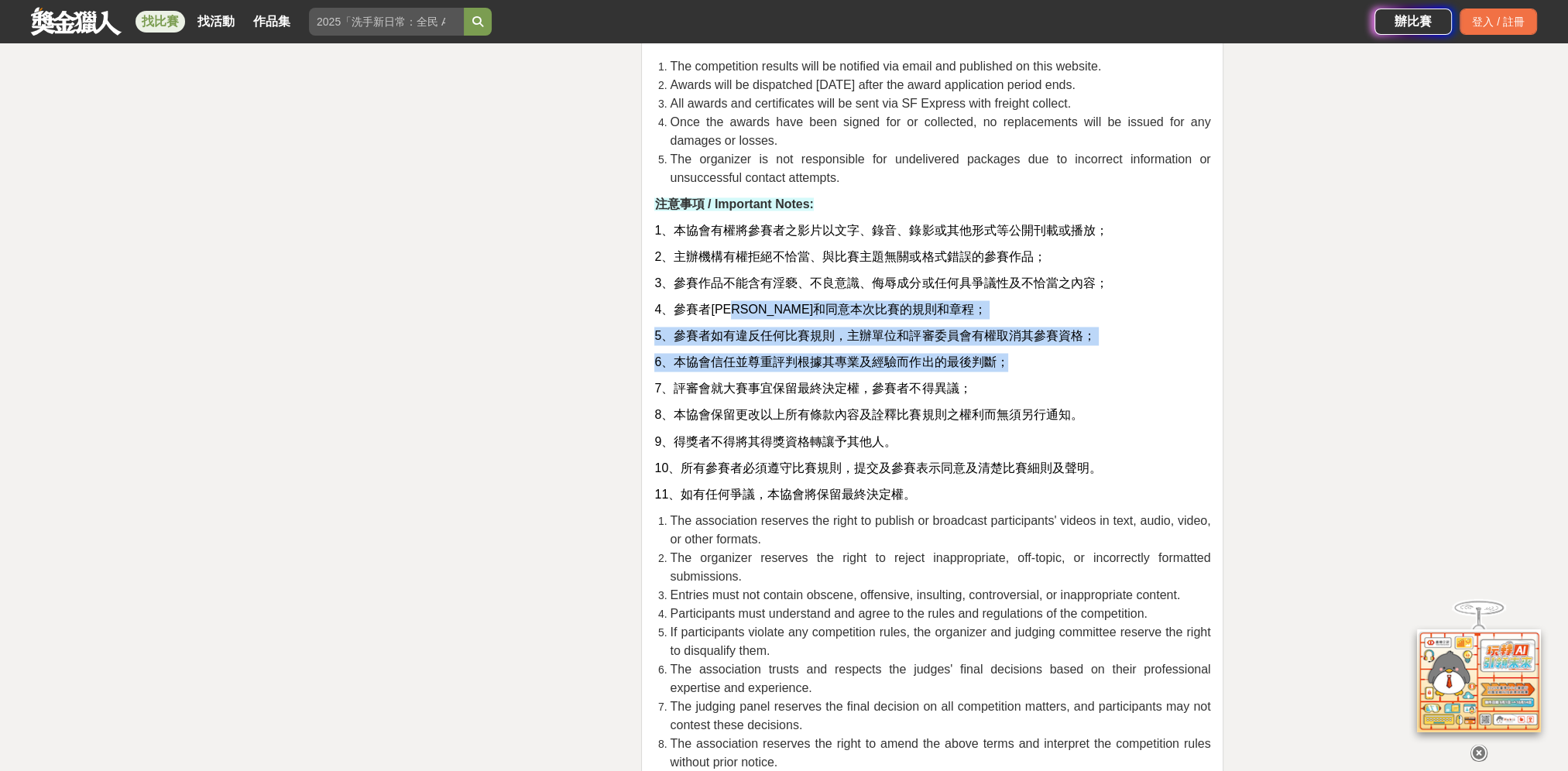
drag, startPoint x: 746, startPoint y: 324, endPoint x: 1032, endPoint y: 401, distance: 296.2
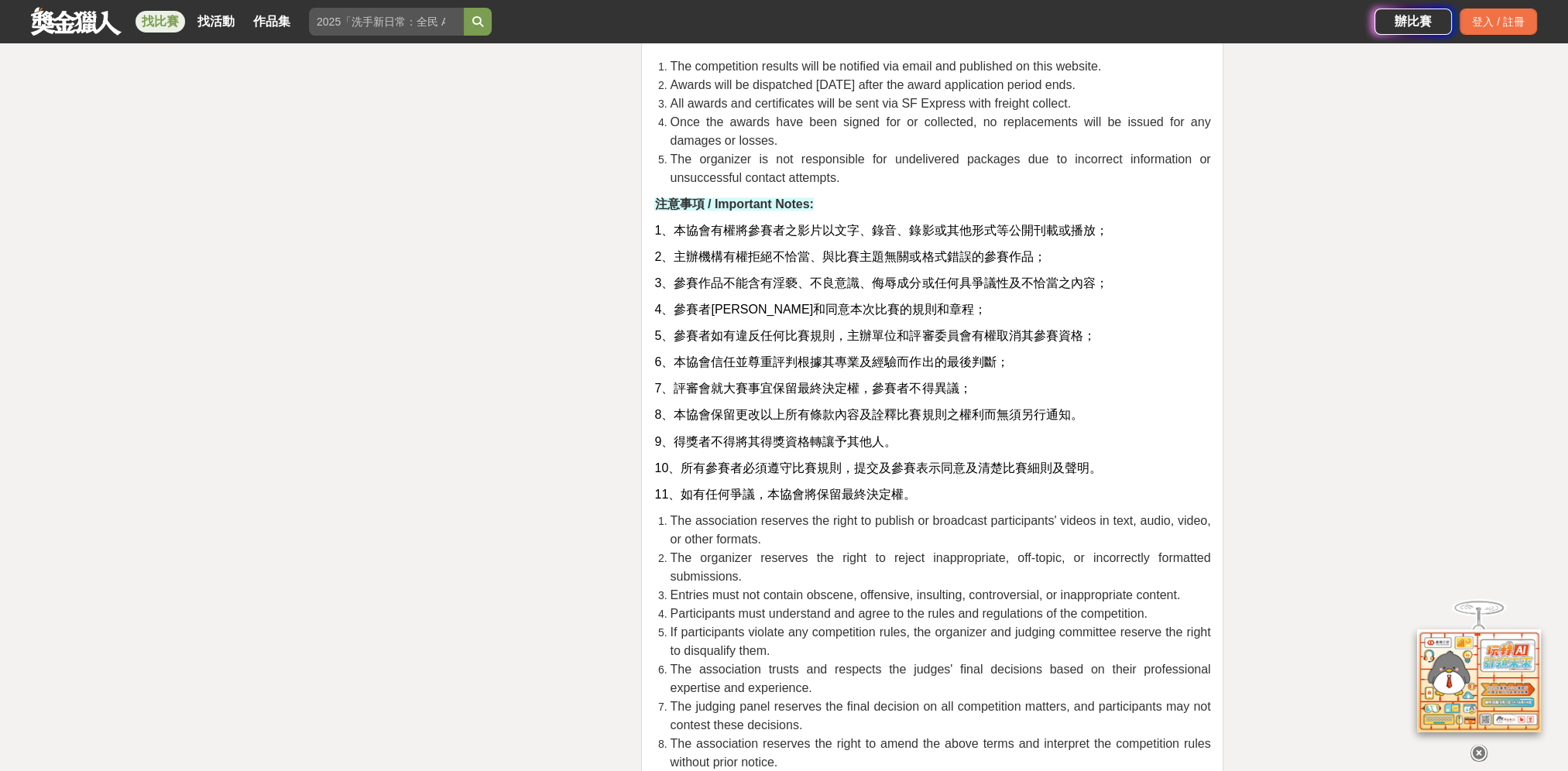
drag, startPoint x: 1032, startPoint y: 401, endPoint x: 1054, endPoint y: 421, distance: 29.7
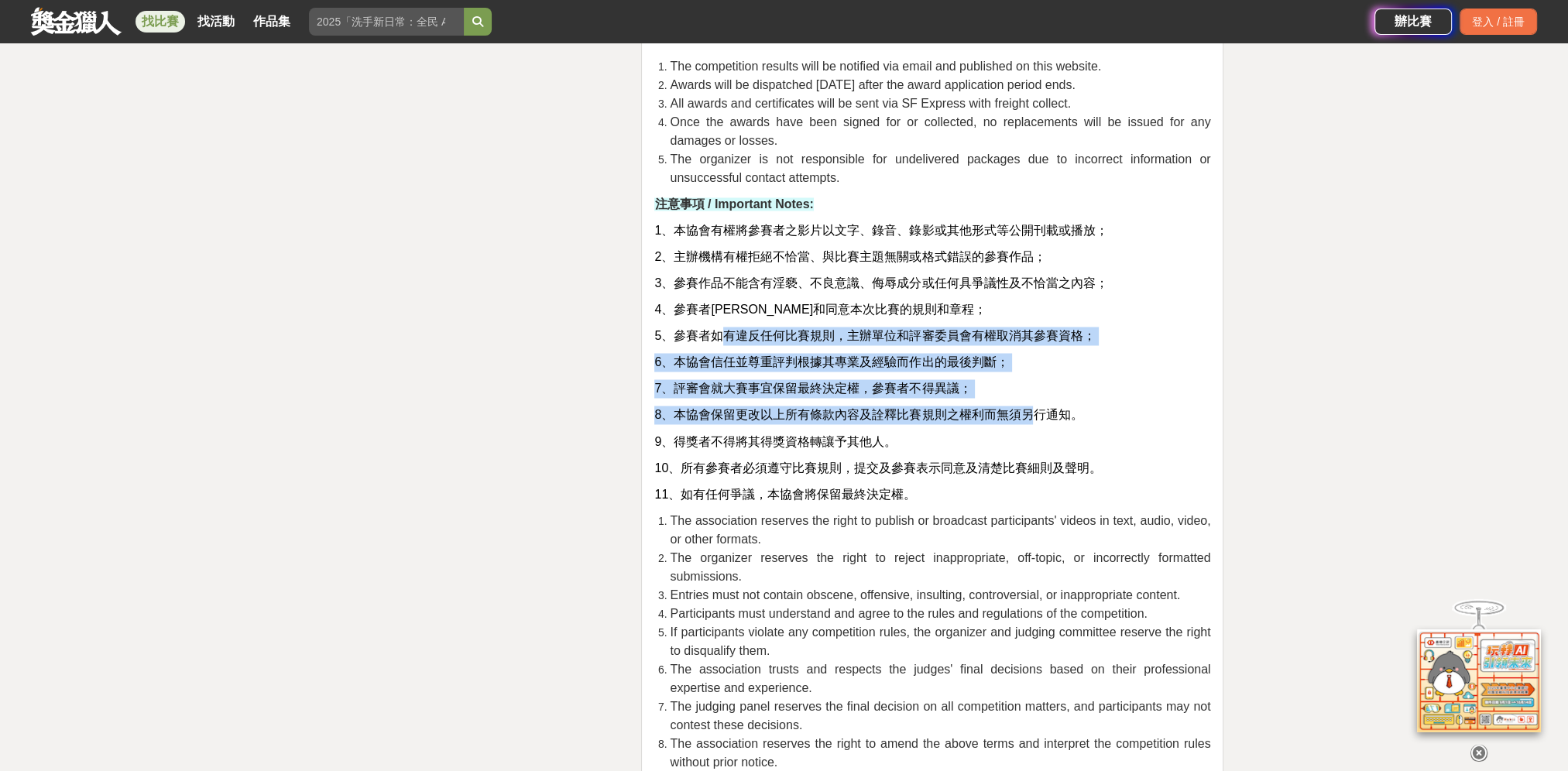
drag, startPoint x: 719, startPoint y: 340, endPoint x: 1049, endPoint y: 451, distance: 348.2
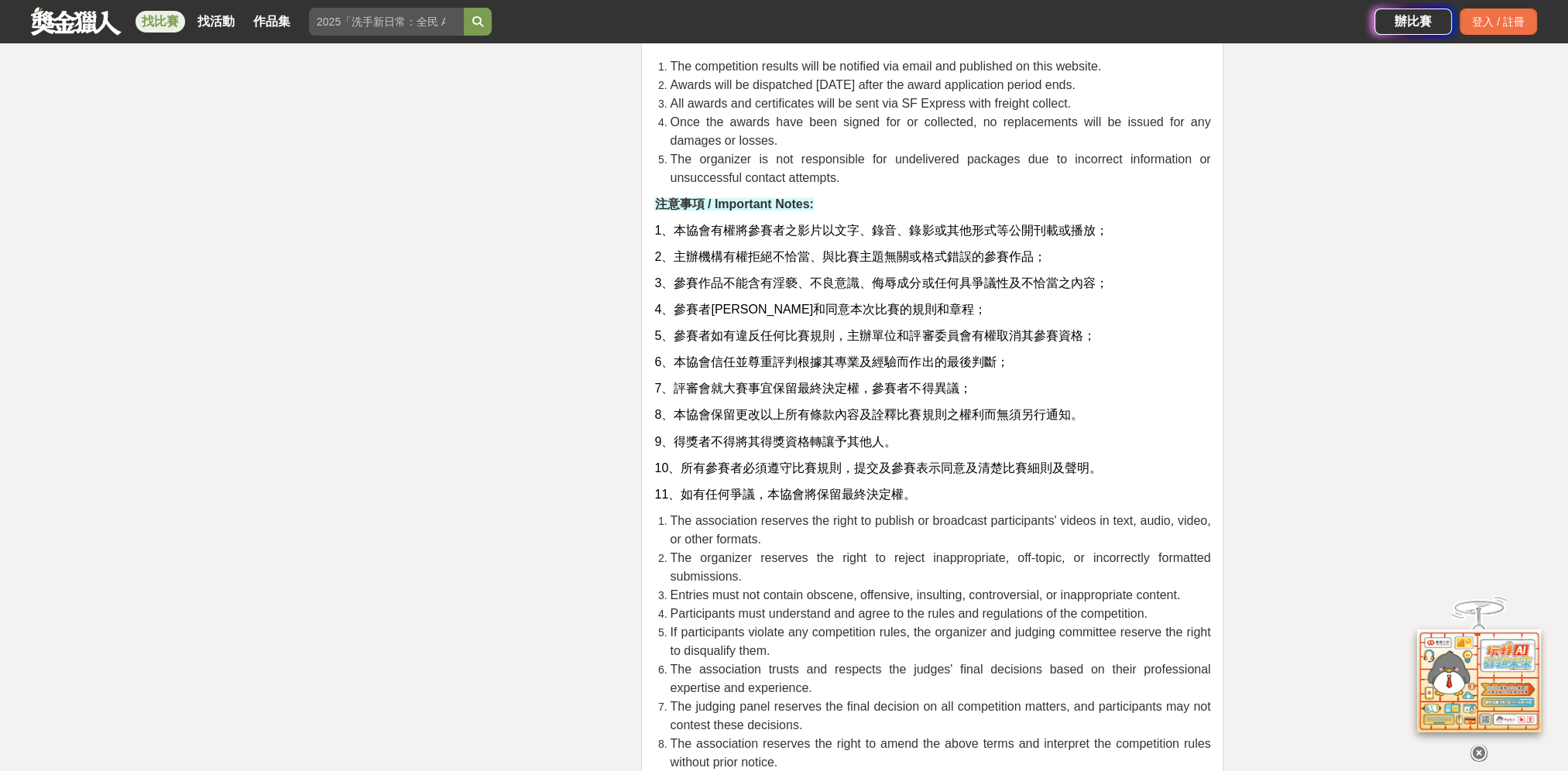
drag, startPoint x: 1049, startPoint y: 451, endPoint x: 1065, endPoint y: 471, distance: 25.6
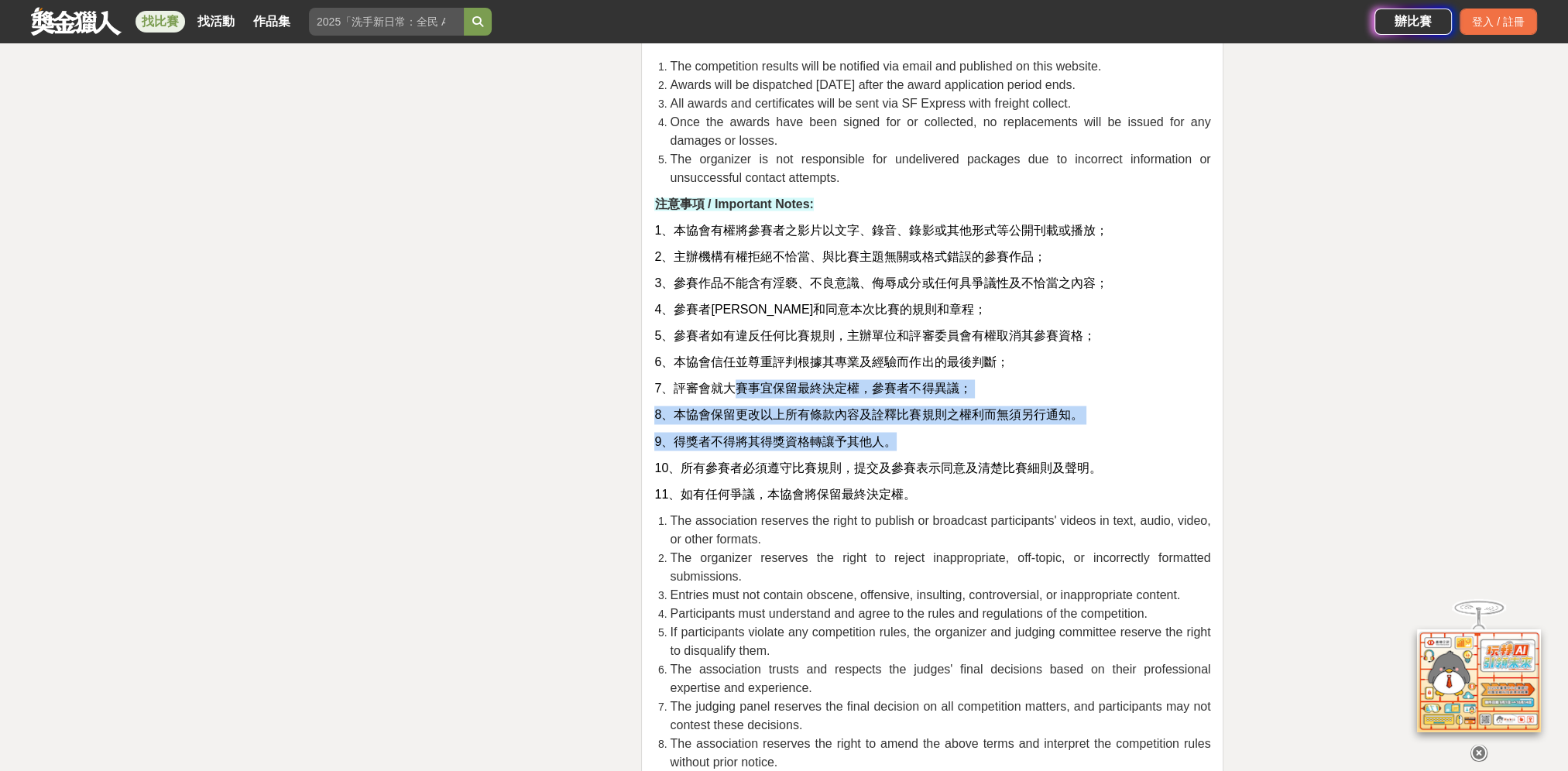
drag, startPoint x: 733, startPoint y: 399, endPoint x: 1012, endPoint y: 475, distance: 289.2
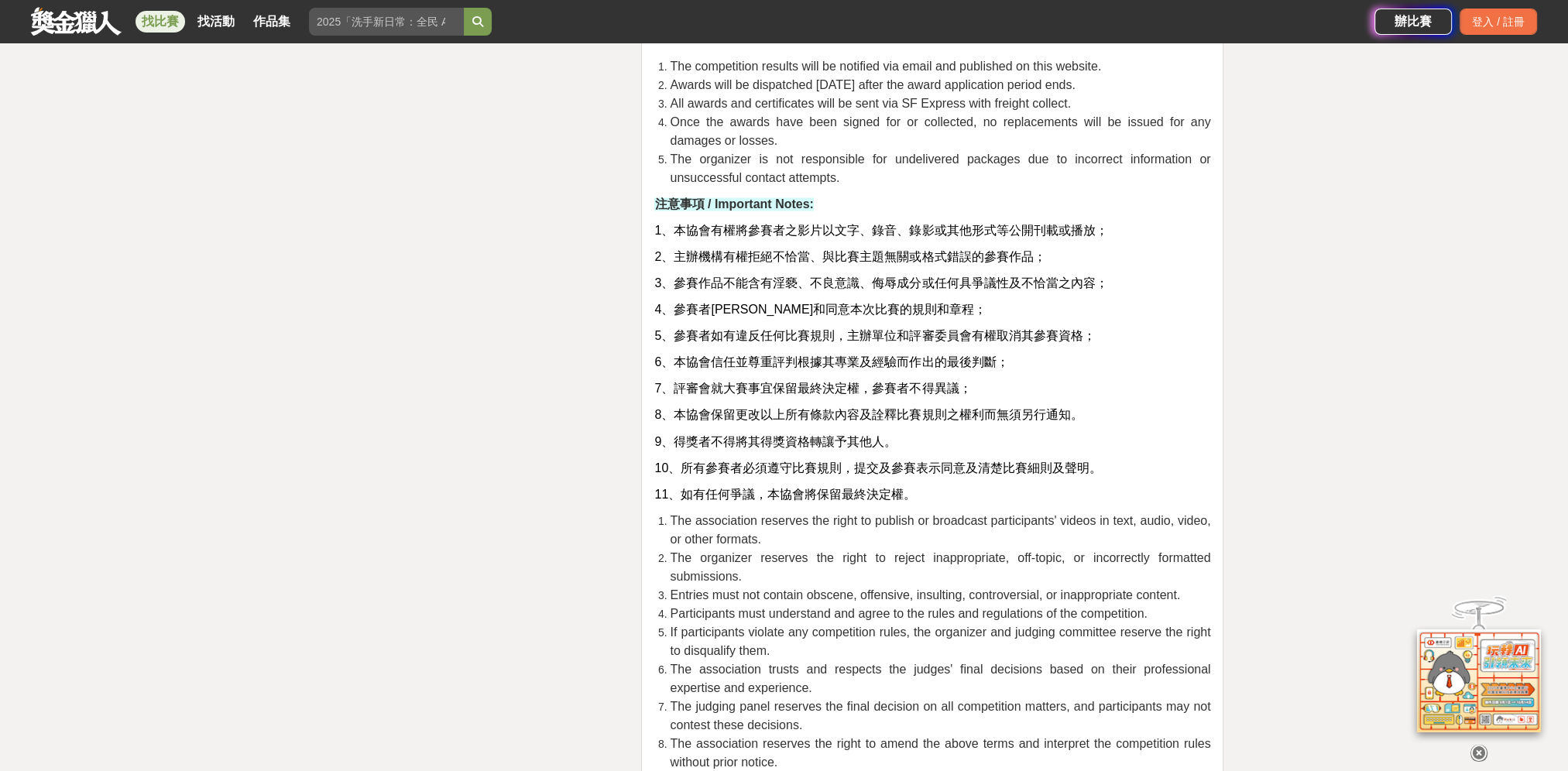
drag, startPoint x: 1012, startPoint y: 475, endPoint x: 1027, endPoint y: 502, distance: 30.9
click at [1027, 502] on p "11、如有任何爭議，本協會將保留最終決定權。" at bounding box center [932, 494] width 556 height 19
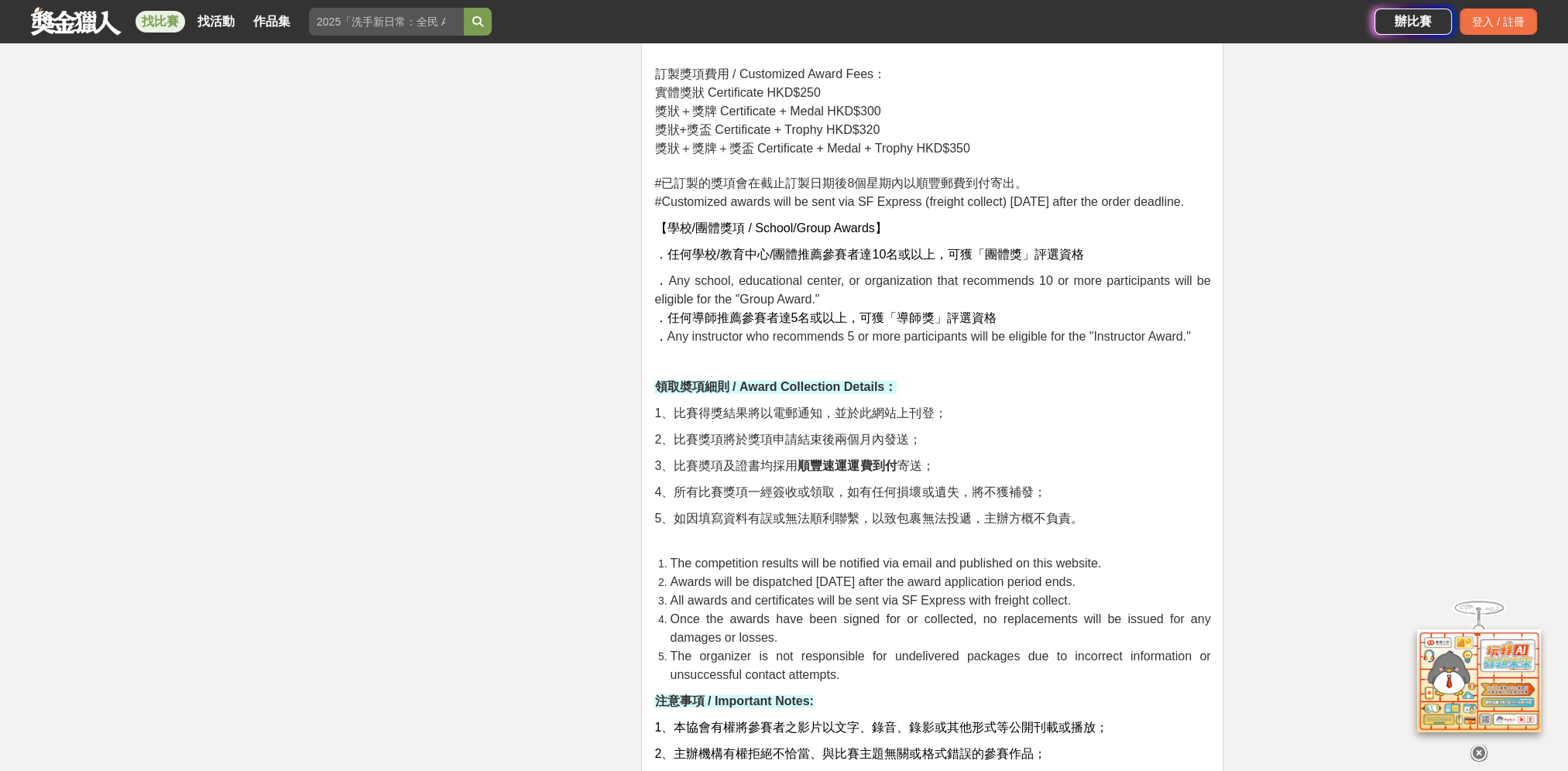
scroll to position [2942, 0]
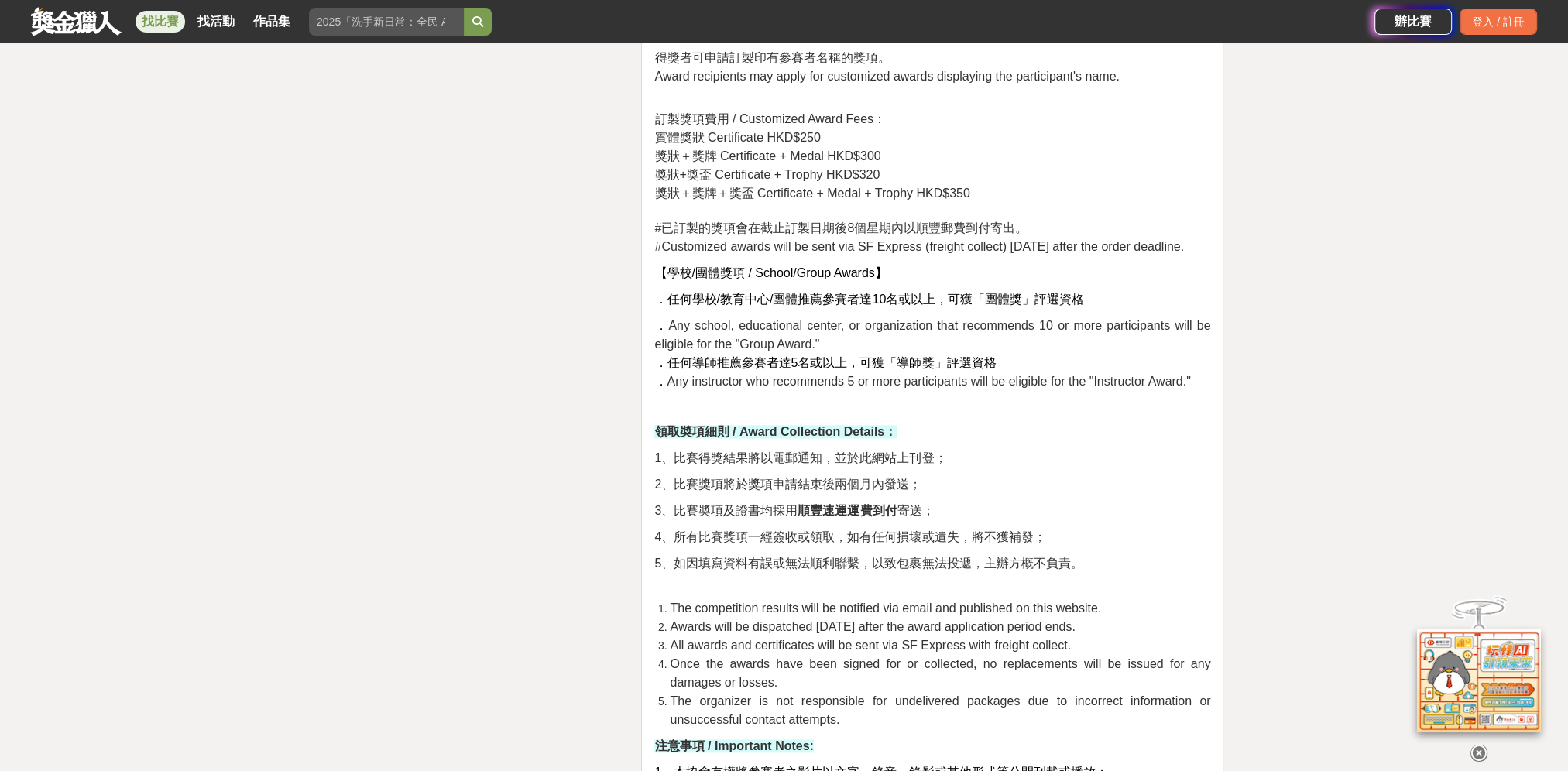
drag, startPoint x: 1478, startPoint y: 747, endPoint x: 1468, endPoint y: 739, distance: 12.8
click at [1478, 747] on icon at bounding box center [1478, 753] width 17 height 17
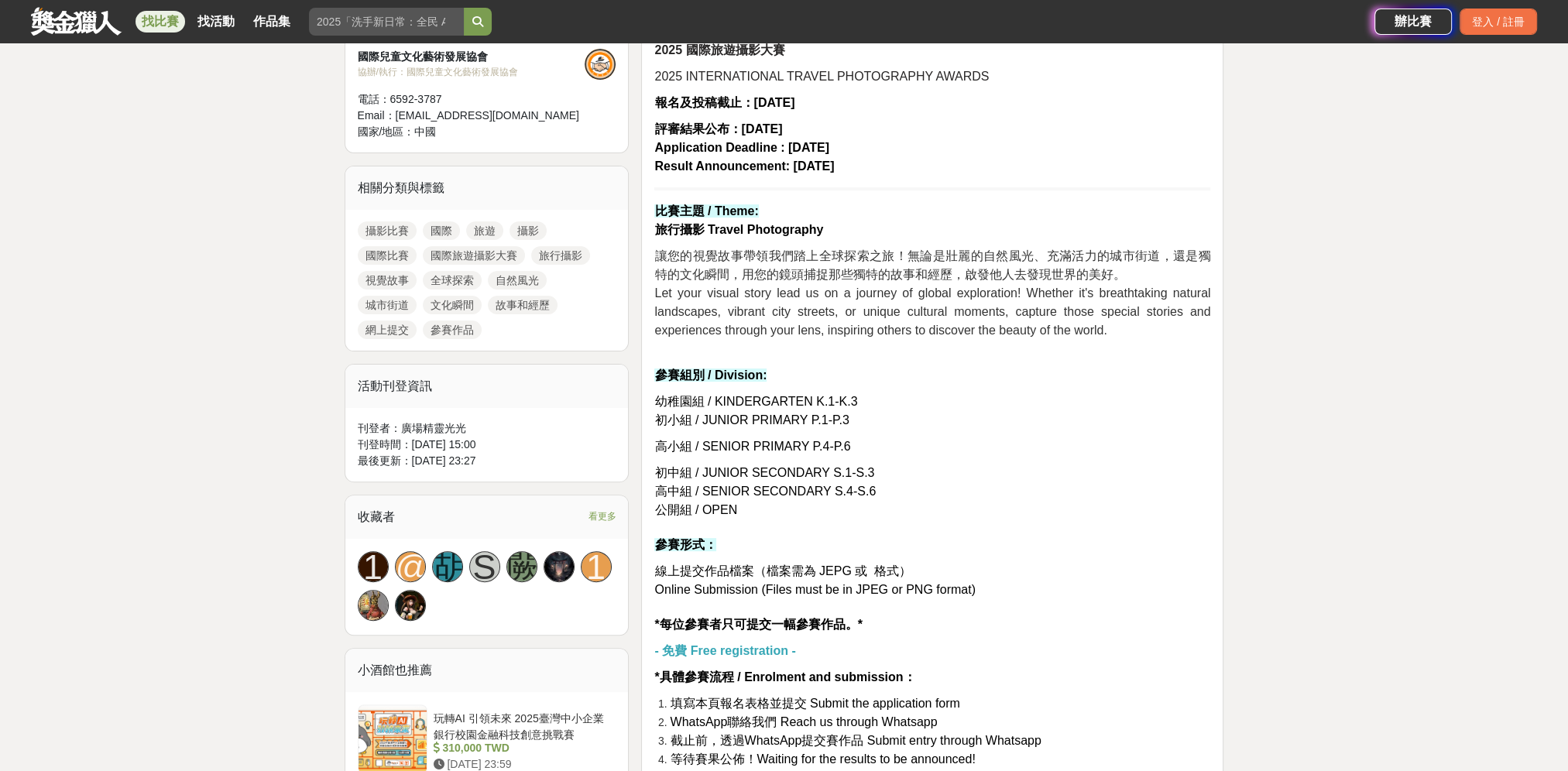
scroll to position [542, 0]
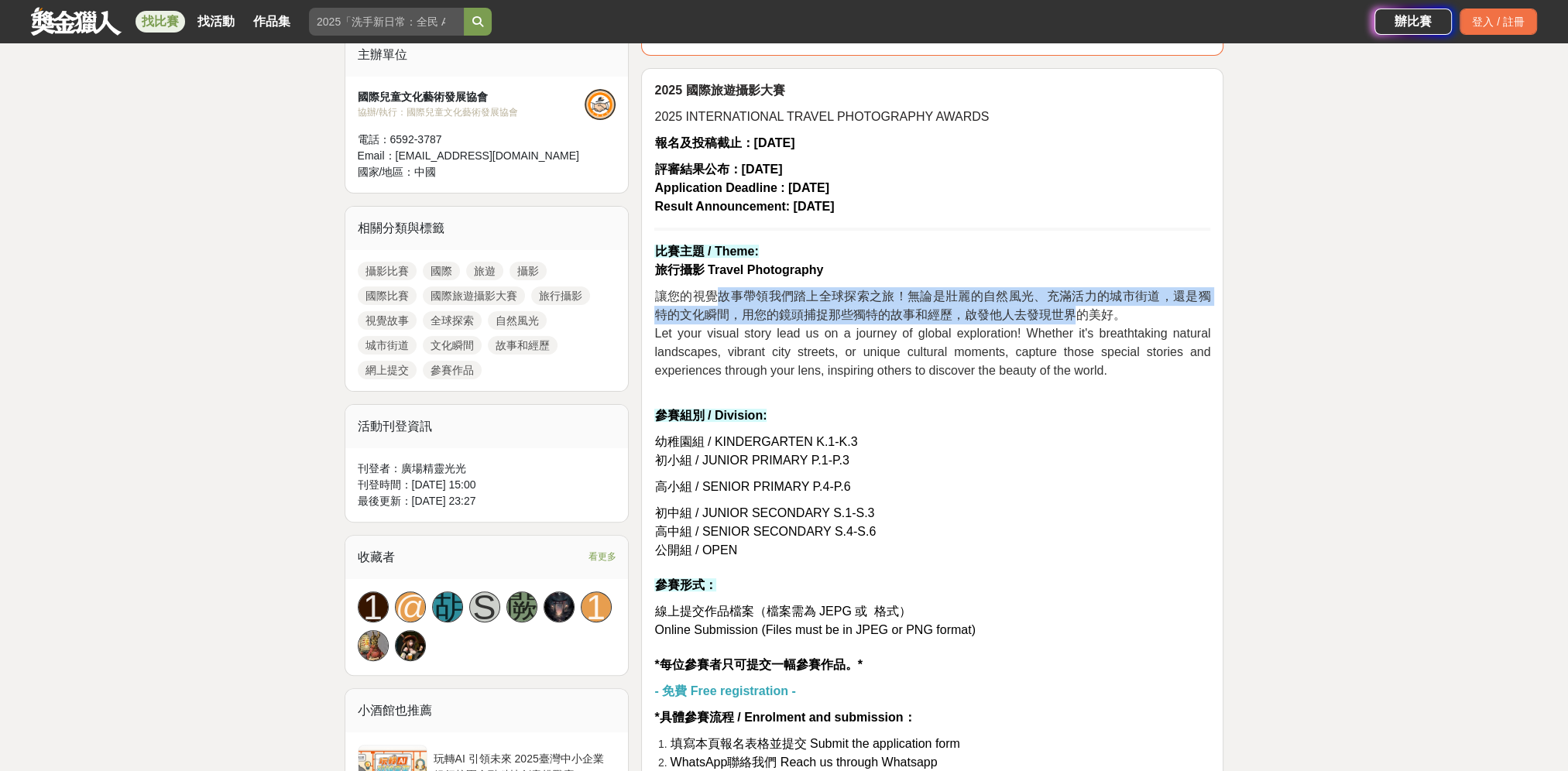
drag, startPoint x: 753, startPoint y: 295, endPoint x: 1104, endPoint y: 332, distance: 352.9
click at [1103, 330] on p "讓您的視覺故事帶領我們踏上全球探索之旅！無論是壯麗的自然風光、充滿活力的城市街道，還是獨特的文化瞬間，用您的鏡頭捕捉那些獨特的故事和經歷，啟發他人去發現世界的…" at bounding box center [932, 343] width 556 height 111
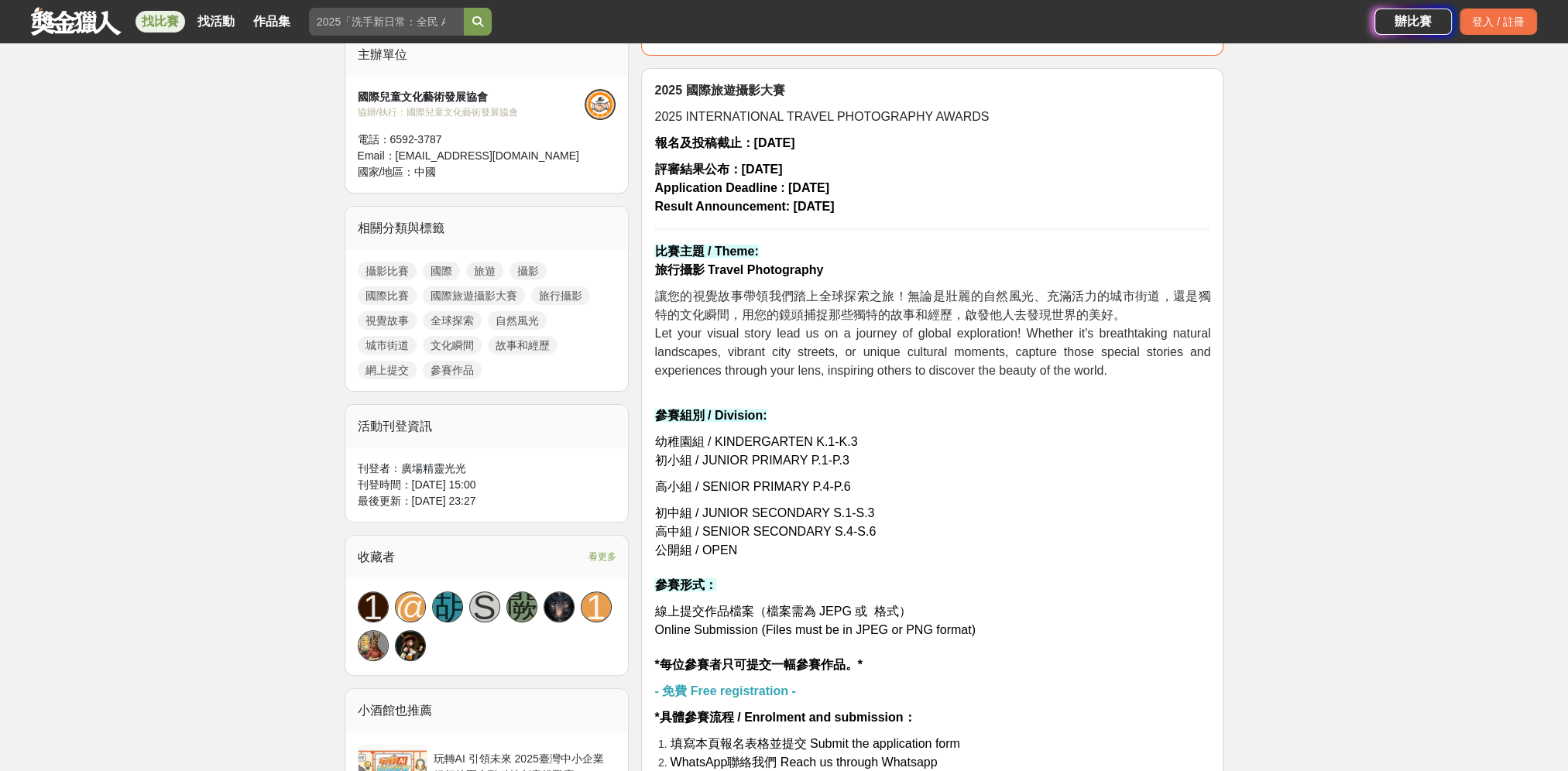
drag, startPoint x: 1104, startPoint y: 332, endPoint x: 1161, endPoint y: 418, distance: 103.2
click at [1161, 418] on p "參賽組別 / Division:" at bounding box center [932, 415] width 556 height 19
